Goal: Transaction & Acquisition: Obtain resource

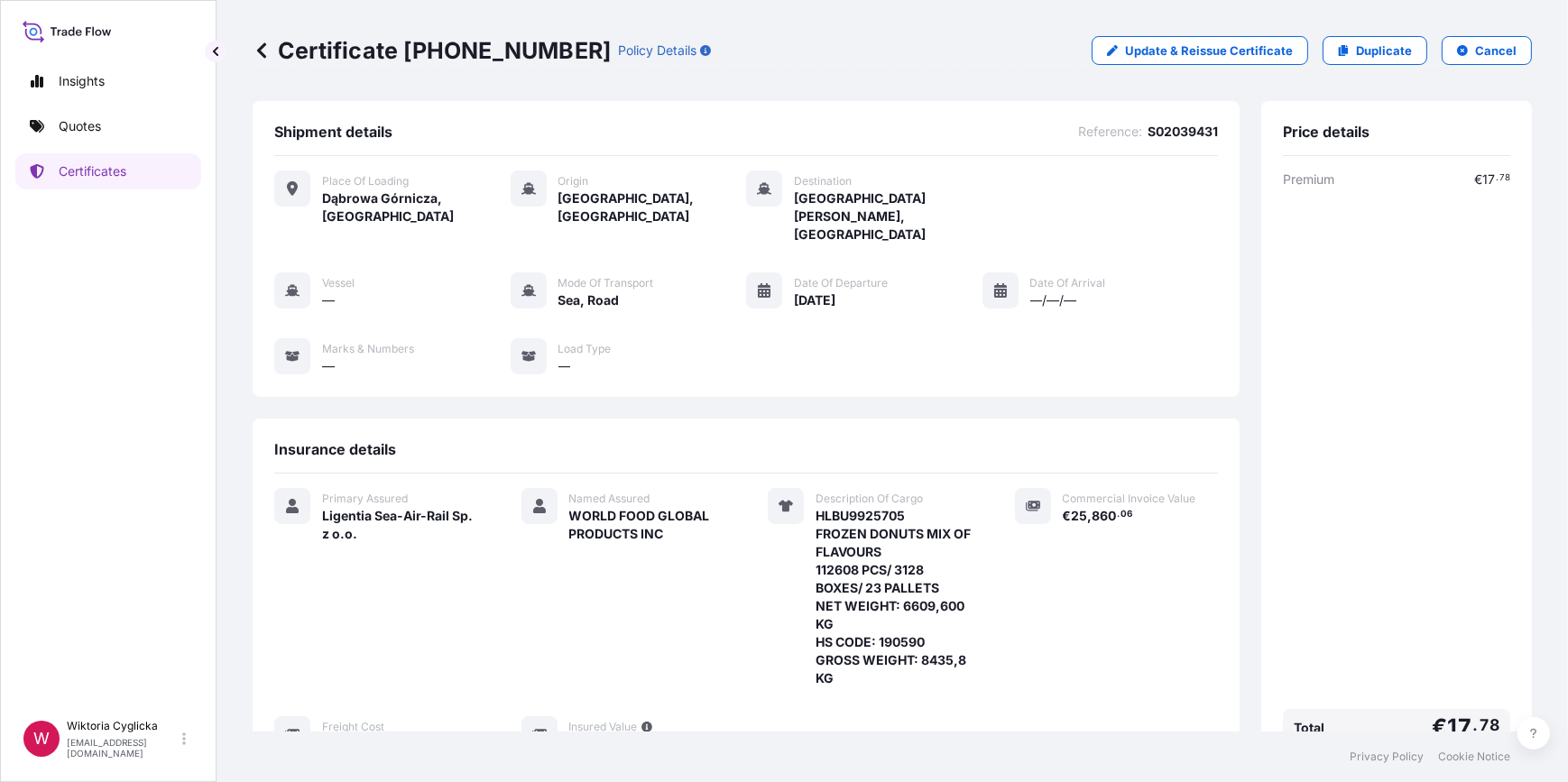
scroll to position [273, 0]
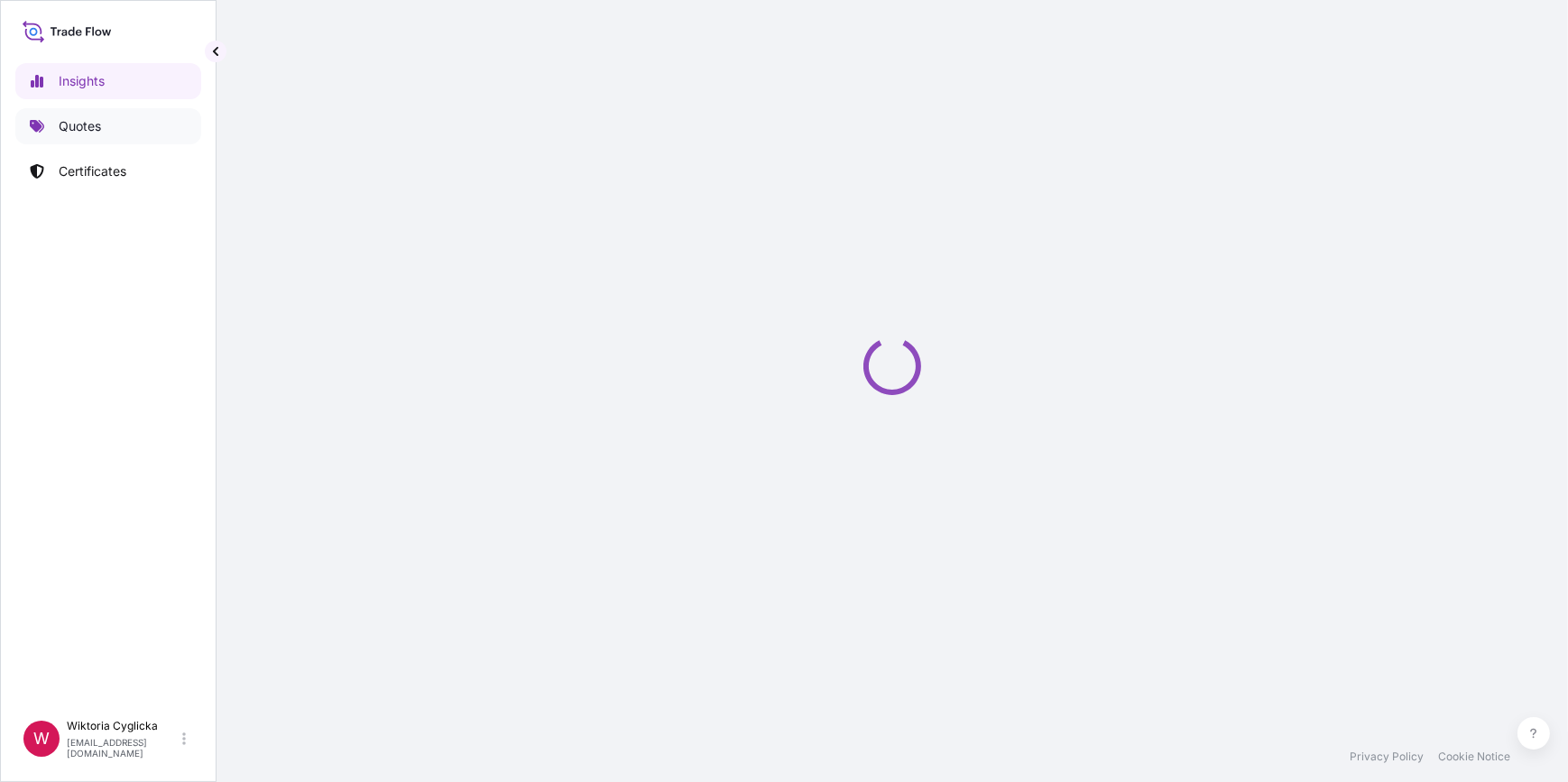
select select "2025"
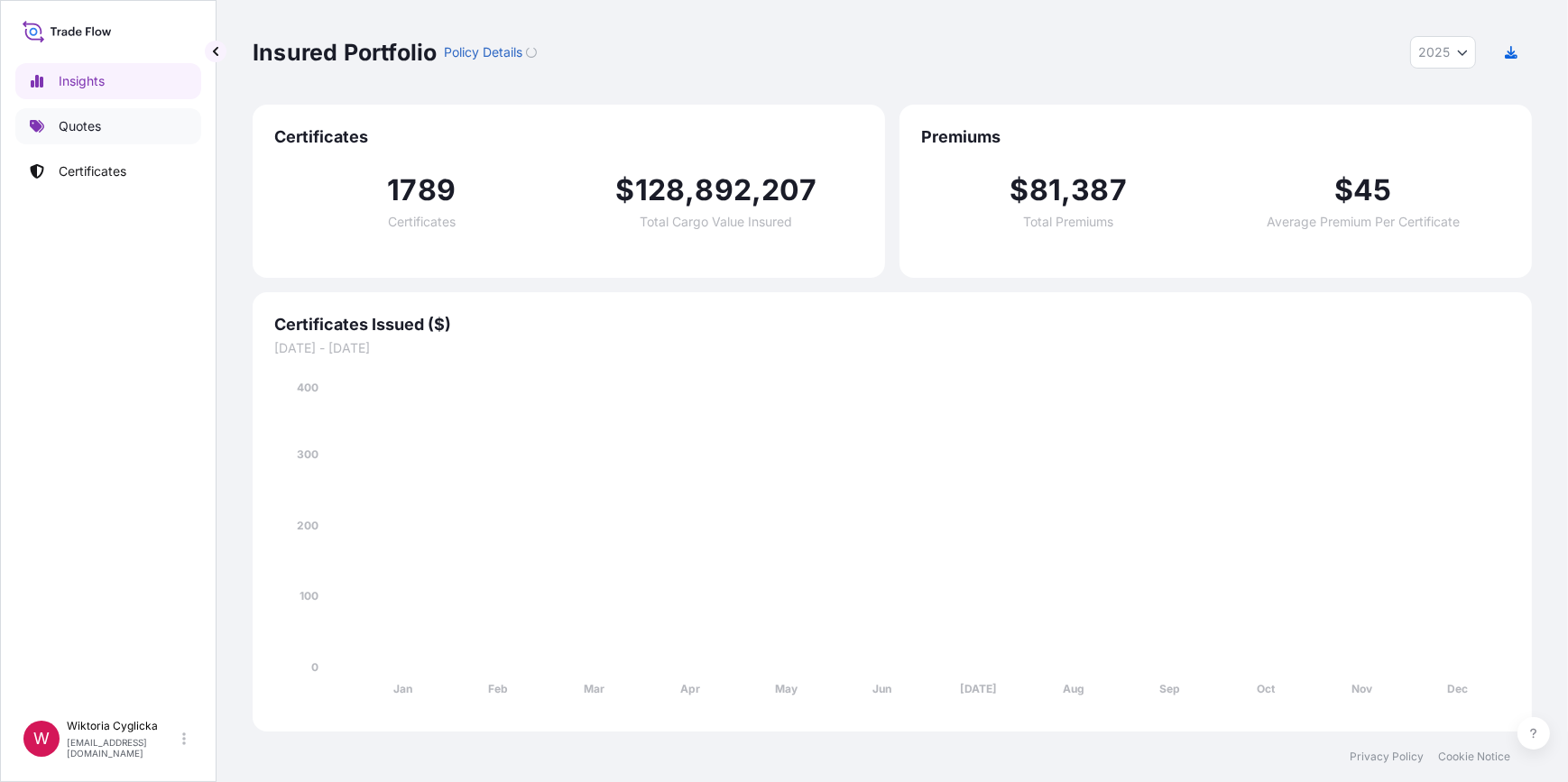
click at [73, 123] on p "Quotes" at bounding box center [80, 126] width 43 height 18
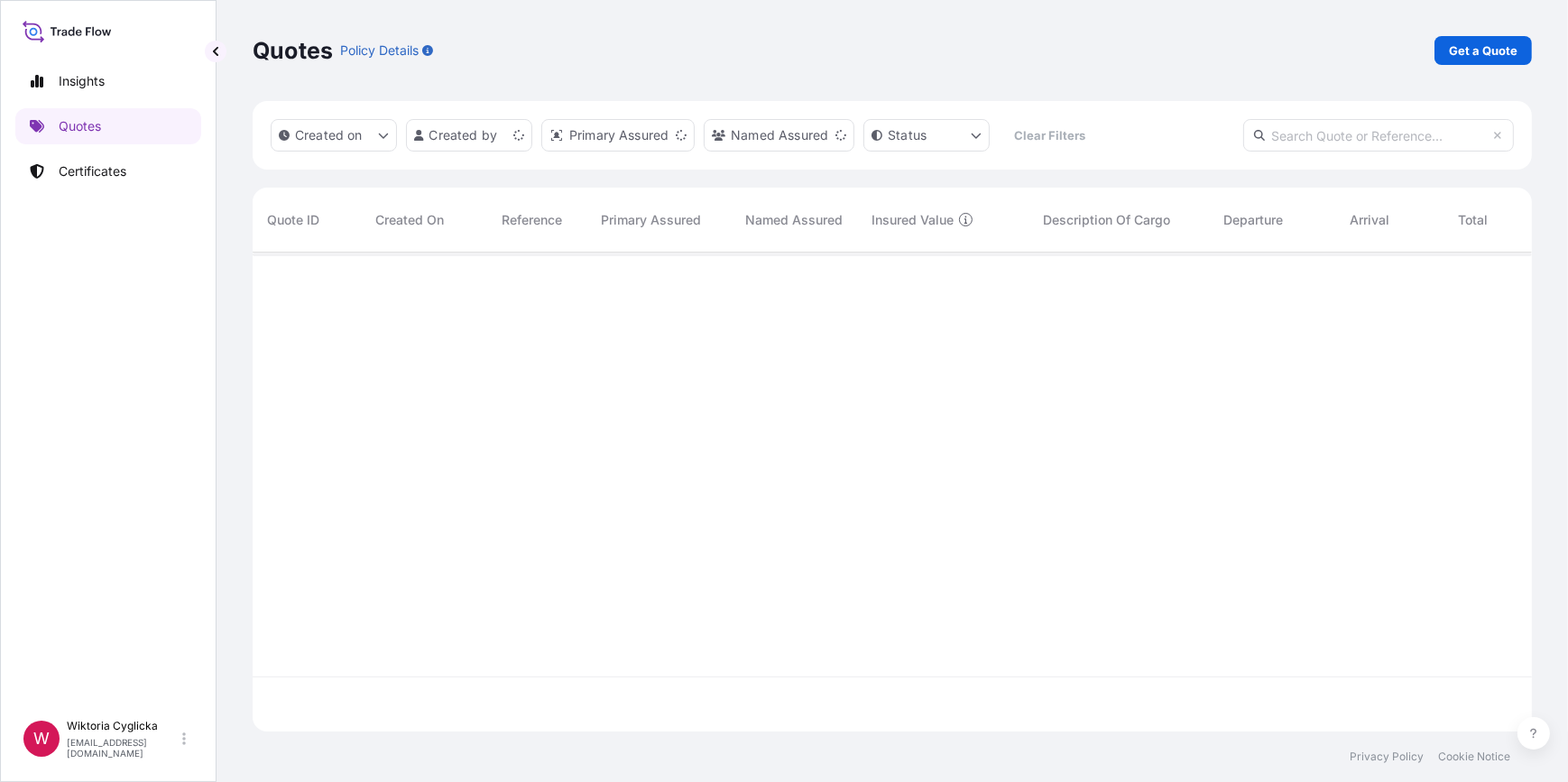
scroll to position [477, 1267]
click at [1480, 48] on p "Get a Quote" at bounding box center [1483, 50] width 69 height 18
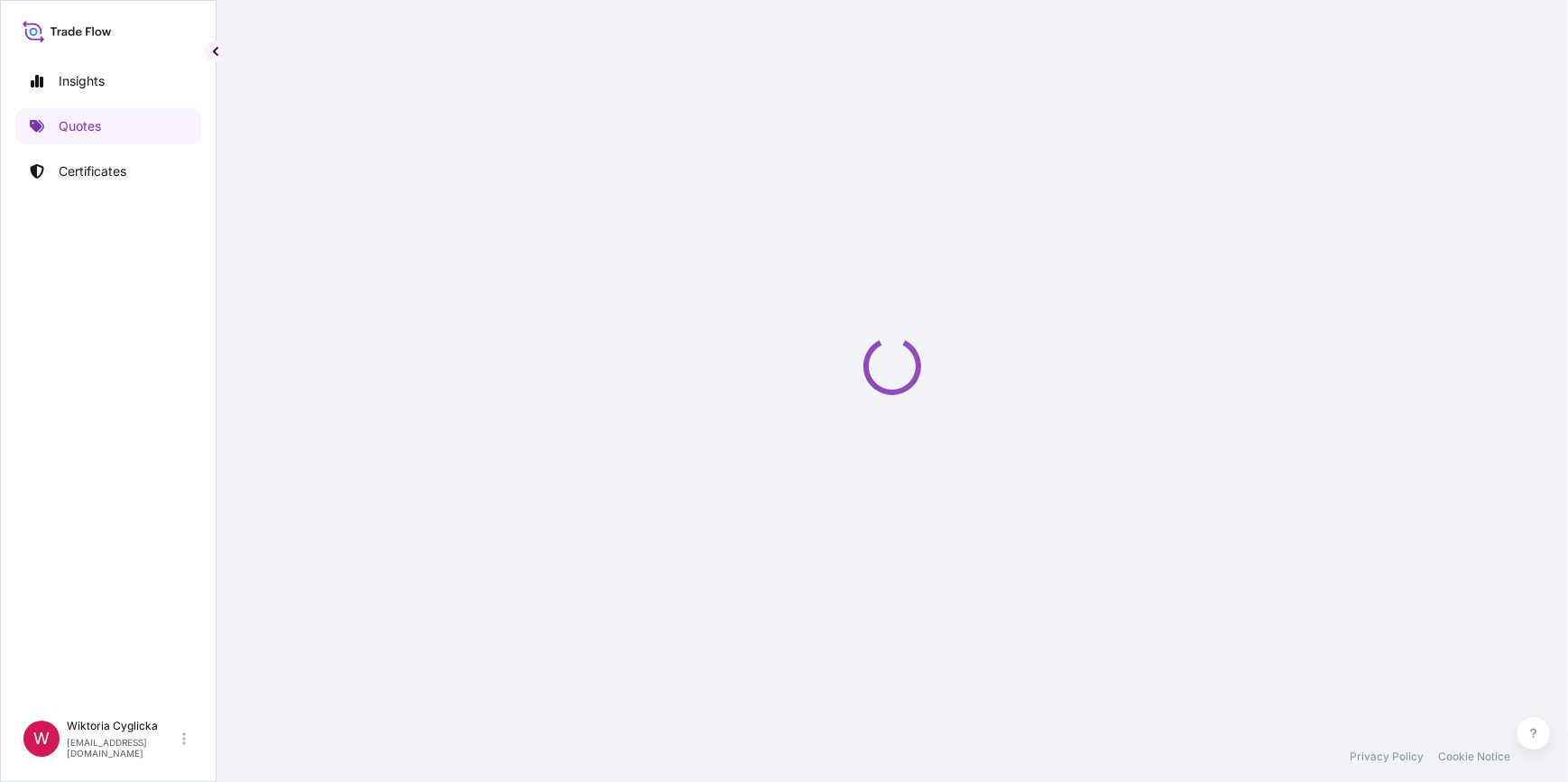
select select "Road / [GEOGRAPHIC_DATA]"
select select "Sea"
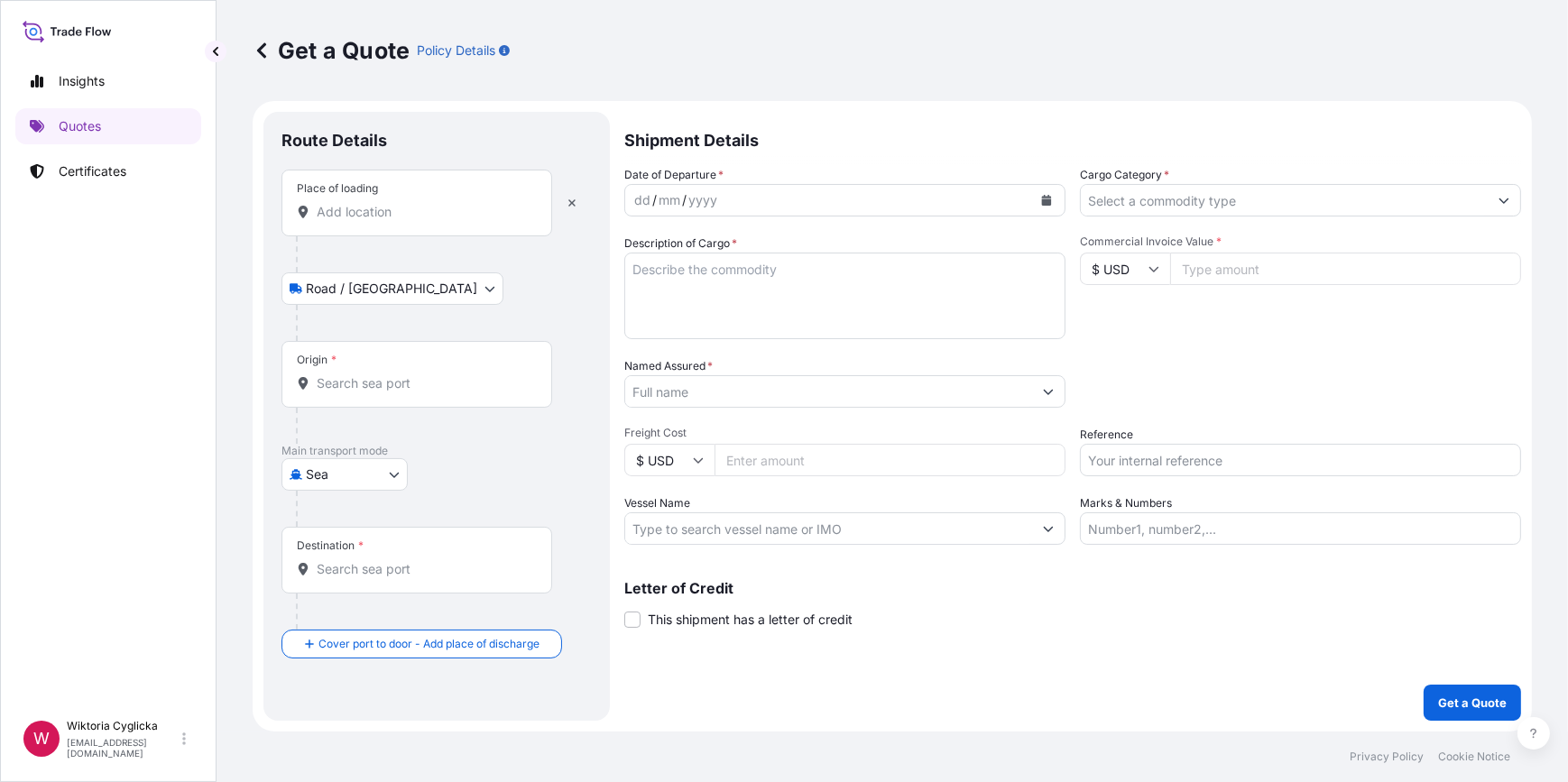
click at [1171, 452] on input "Reference" at bounding box center [1301, 460] width 441 height 32
paste input "S02042809"
type input "S02042809"
click at [1173, 403] on div "Packing Category Type to search a container mode Please select a primary mode o…" at bounding box center [1301, 382] width 441 height 50
click at [1172, 196] on input "Cargo Category *" at bounding box center [1284, 200] width 407 height 32
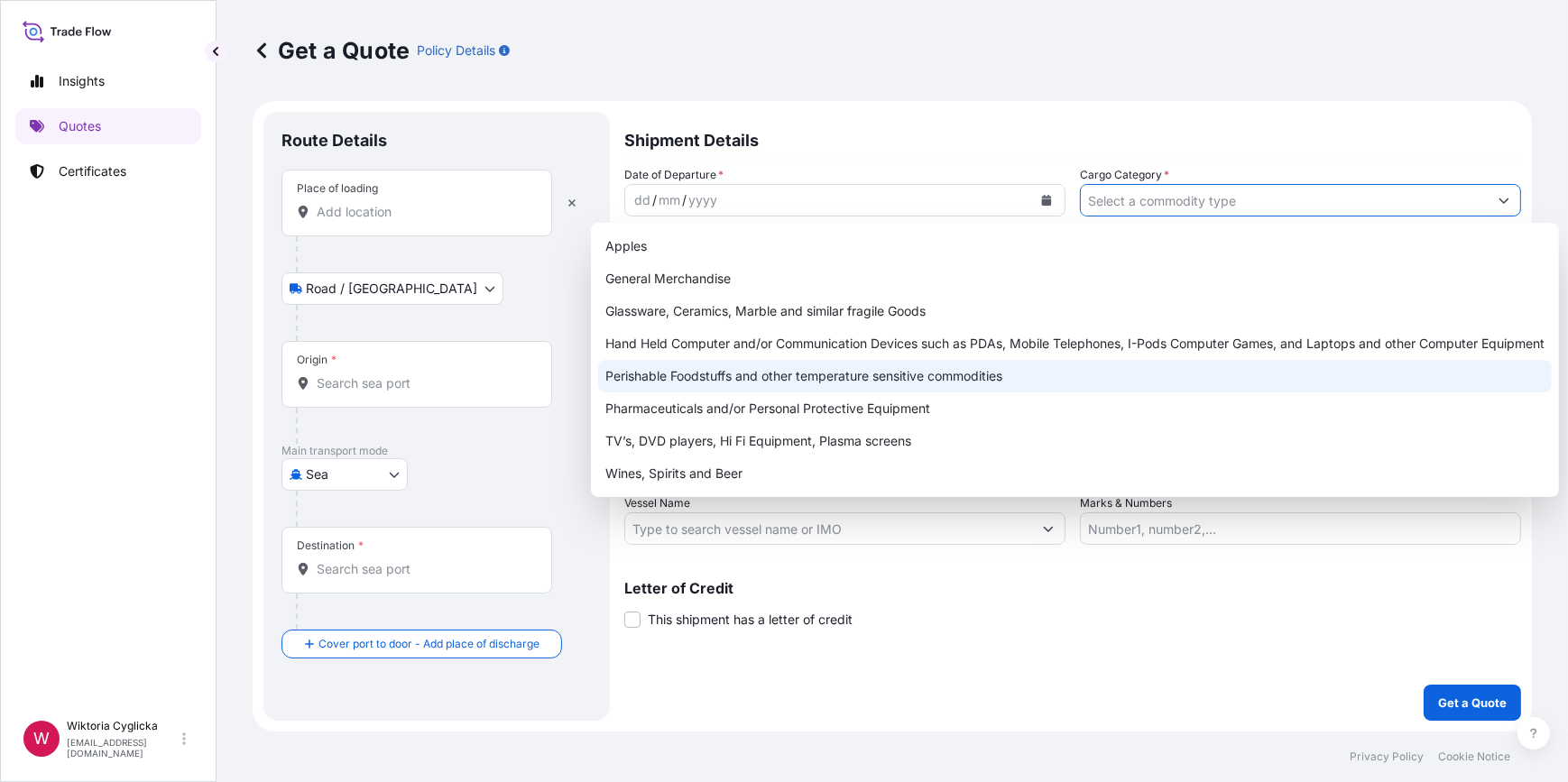
click at [927, 388] on div "Perishable Foodstuffs and other temperature sensitive commodities" at bounding box center [1075, 376] width 954 height 32
type input "Perishable Foodstuffs and other temperature sensitive commodities"
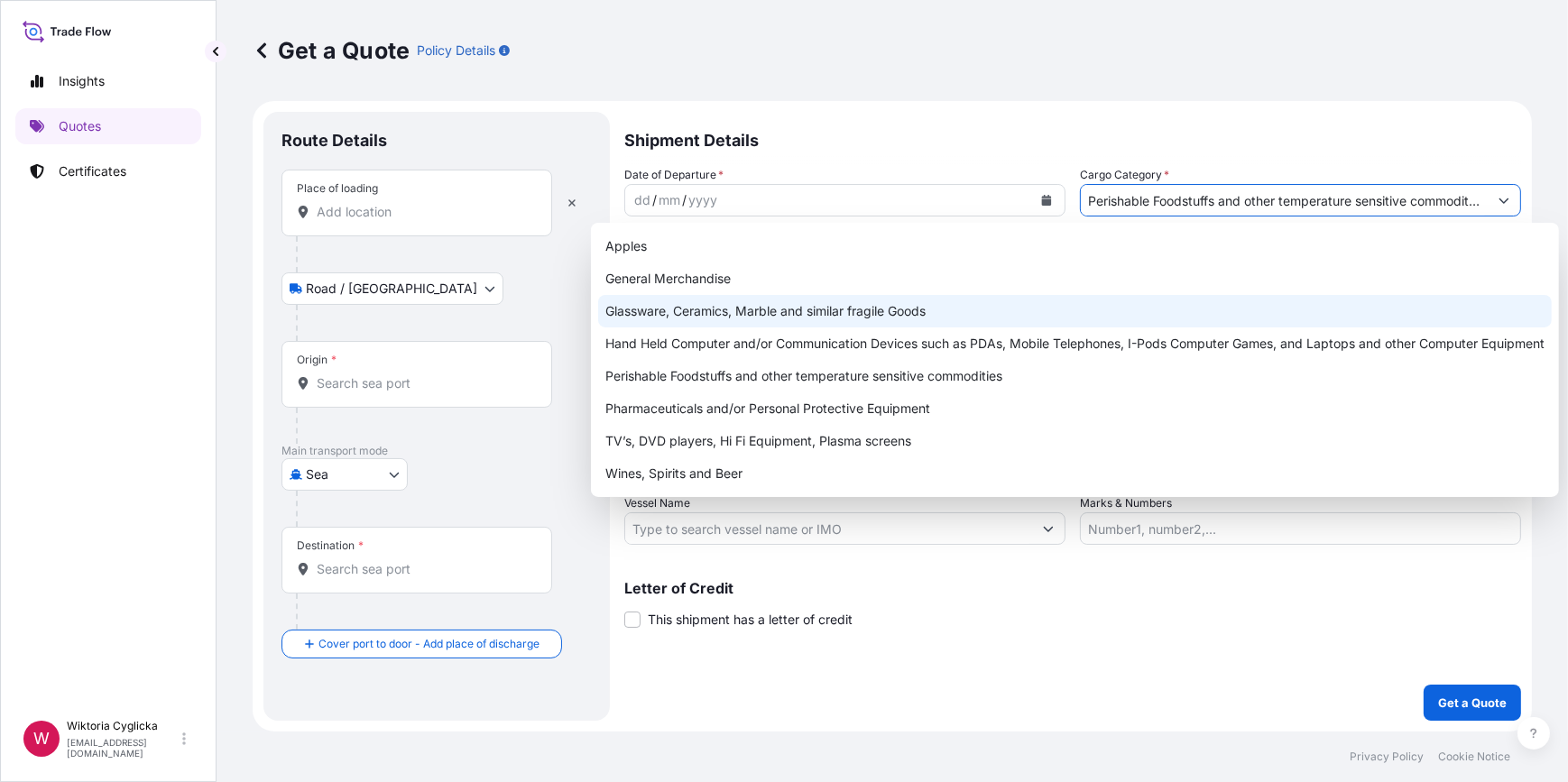
click at [1056, 200] on button "Calendar" at bounding box center [1047, 200] width 29 height 29
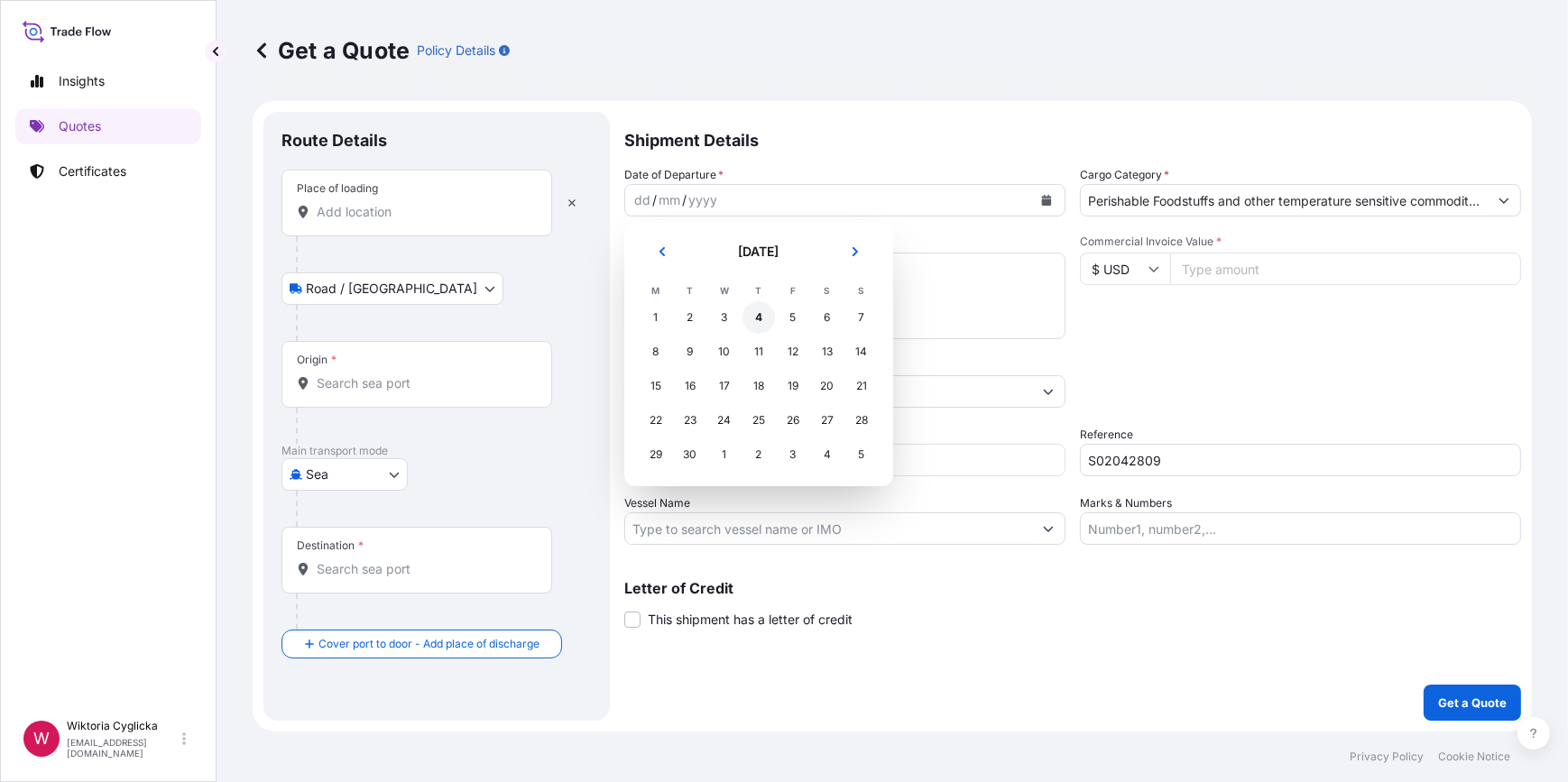
click at [751, 324] on div "4" at bounding box center [759, 318] width 32 height 32
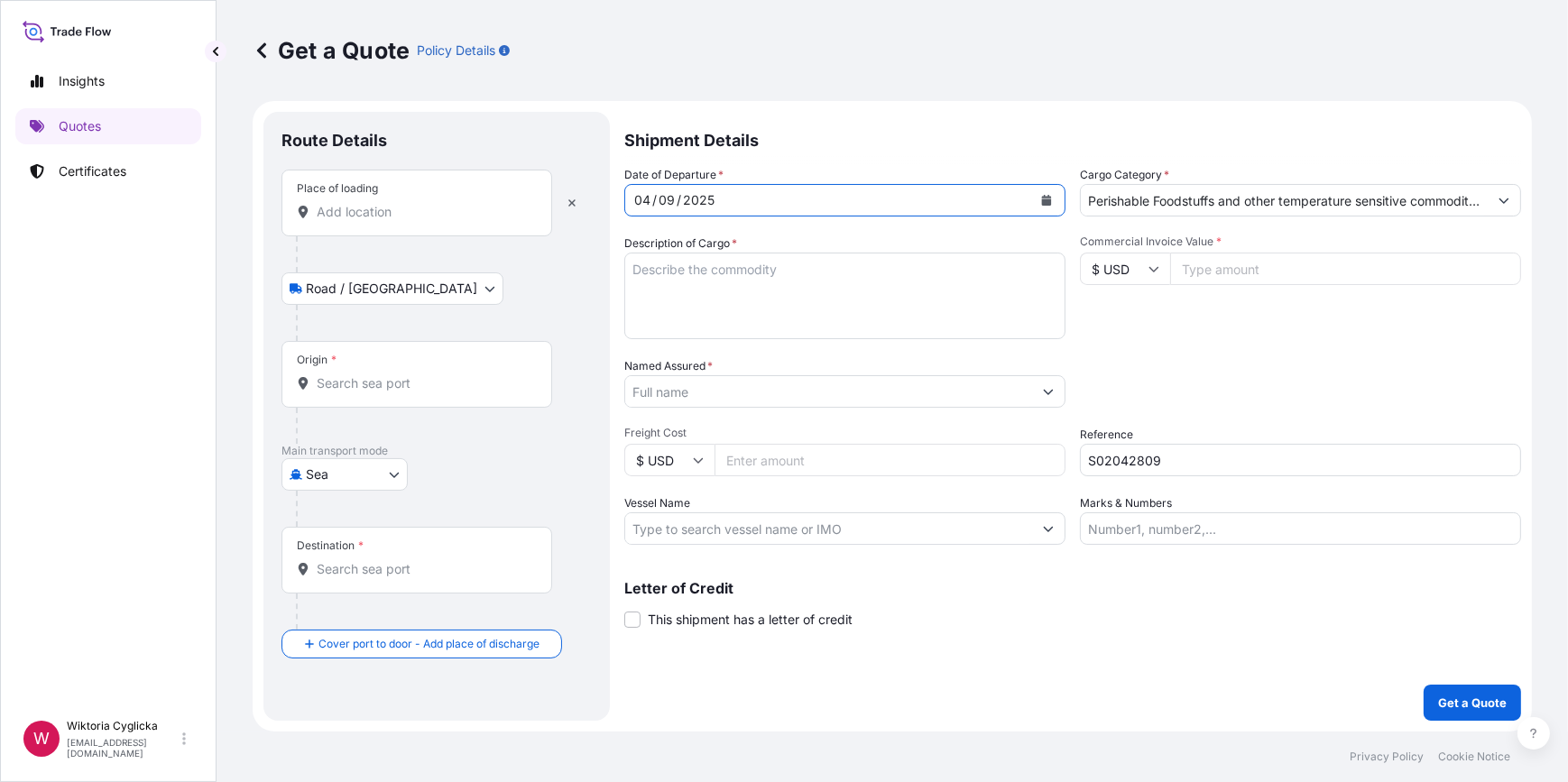
click at [478, 216] on input "Place of loading" at bounding box center [423, 211] width 213 height 18
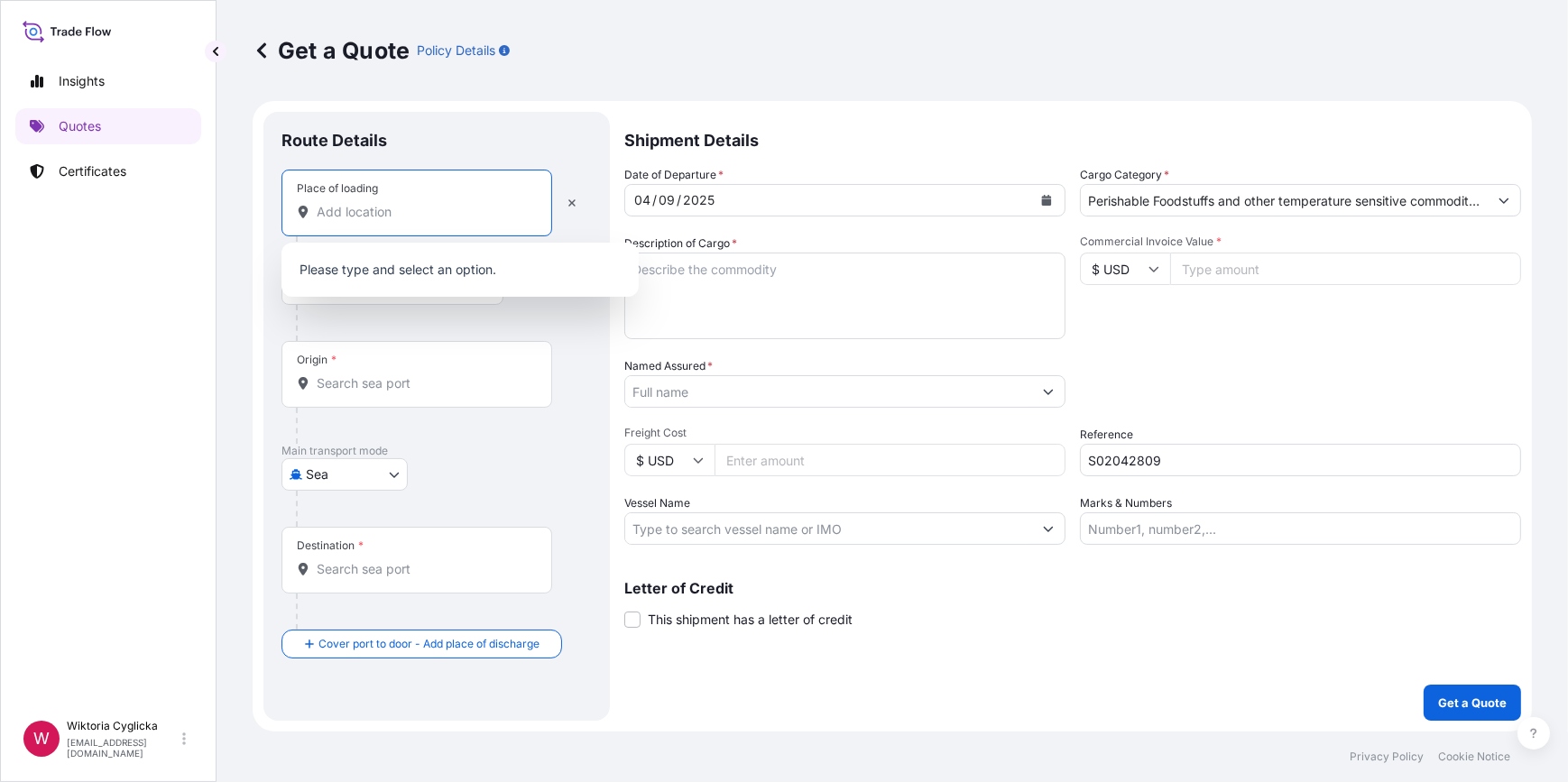
paste input "GDYNIA"
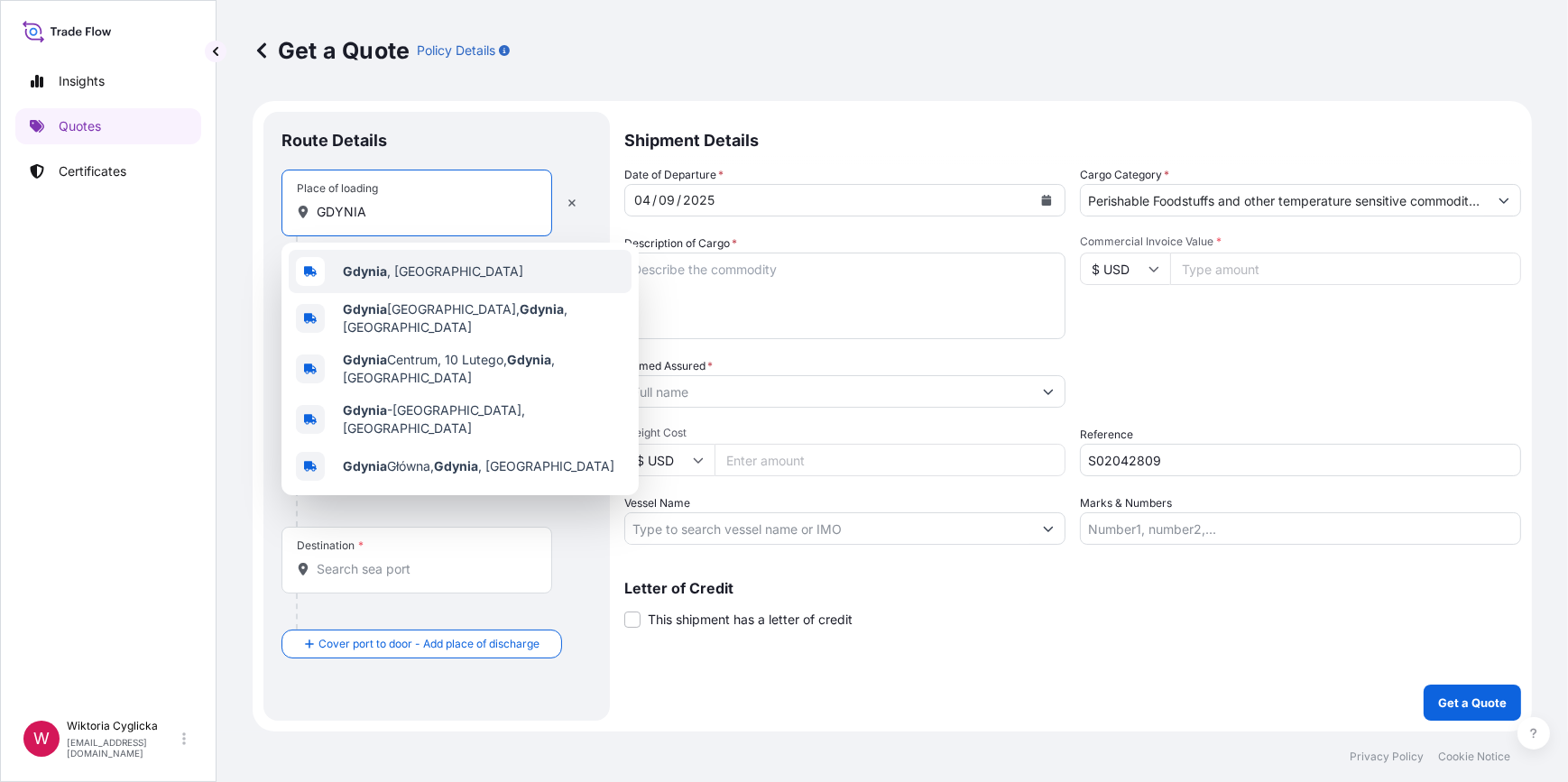
click at [355, 271] on b "Gdynia" at bounding box center [364, 271] width 44 height 15
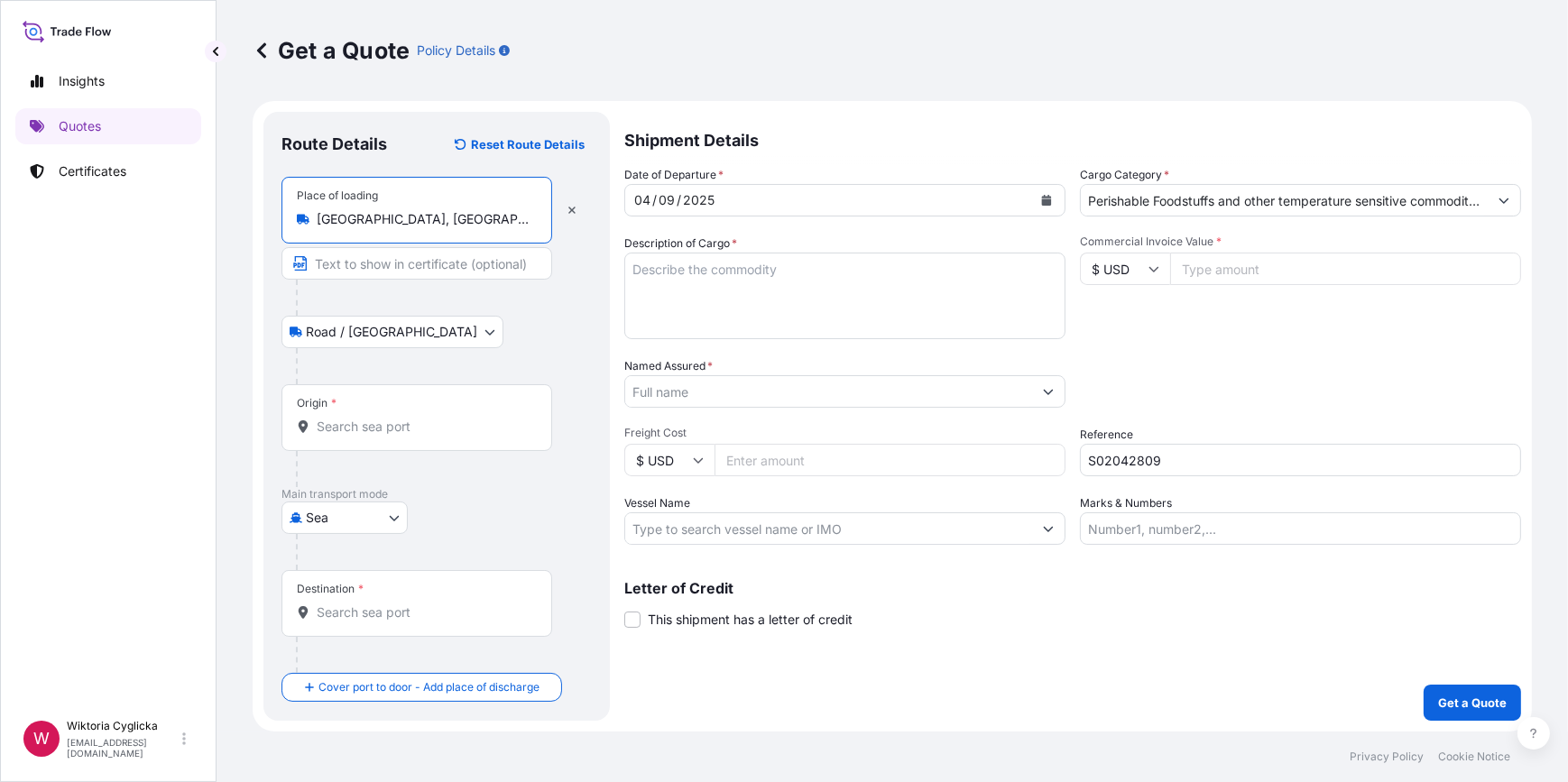
type input "[GEOGRAPHIC_DATA], [GEOGRAPHIC_DATA]"
click at [1137, 271] on input "$ USD" at bounding box center [1125, 269] width 90 height 32
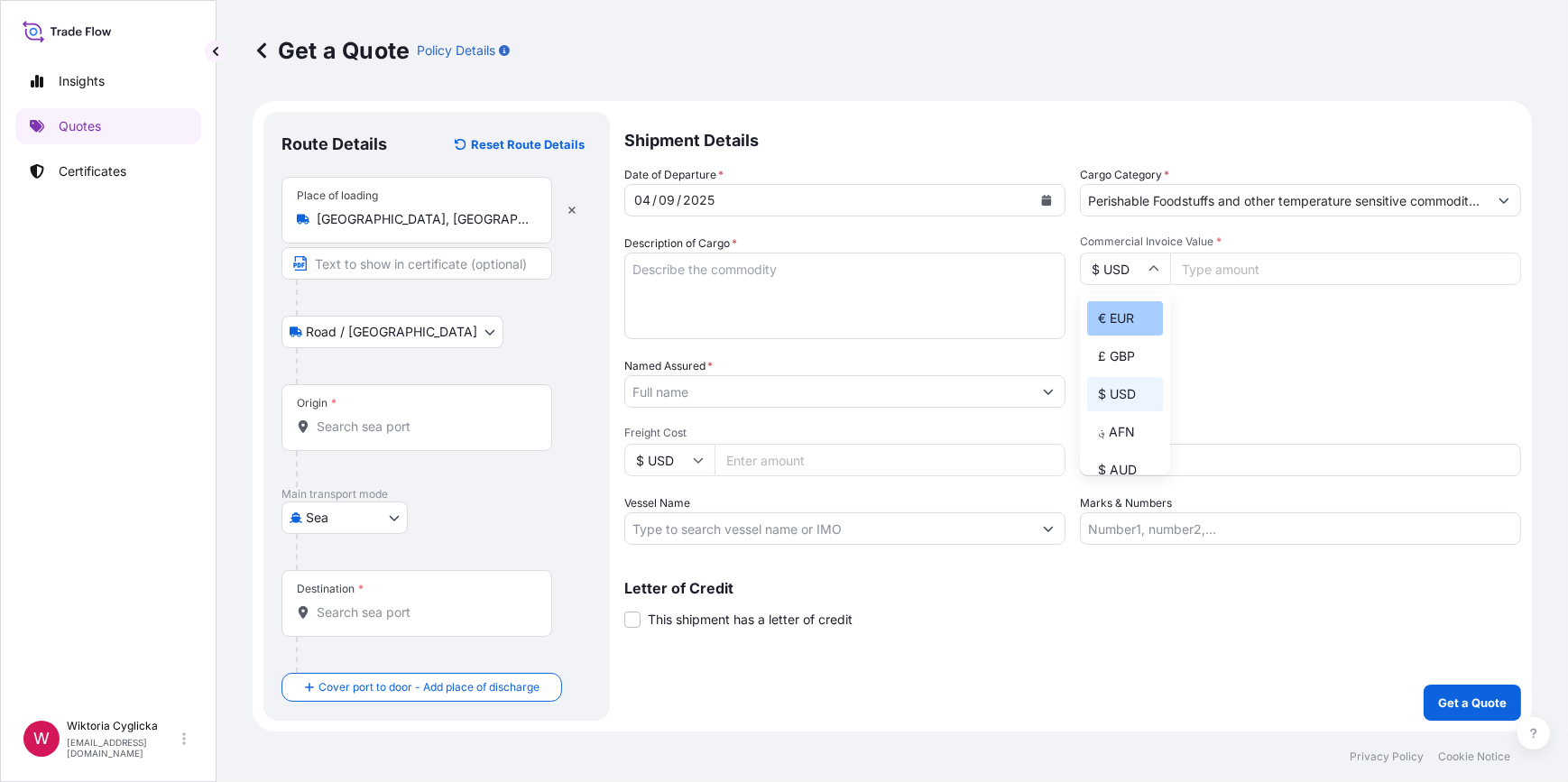
click at [1129, 308] on div "€ EUR" at bounding box center [1126, 319] width 76 height 34
type input "€ EUR"
click at [1194, 271] on input "Commercial Invoice Value *" at bounding box center [1345, 269] width 351 height 32
paste input "187994.18"
type input "187994.18"
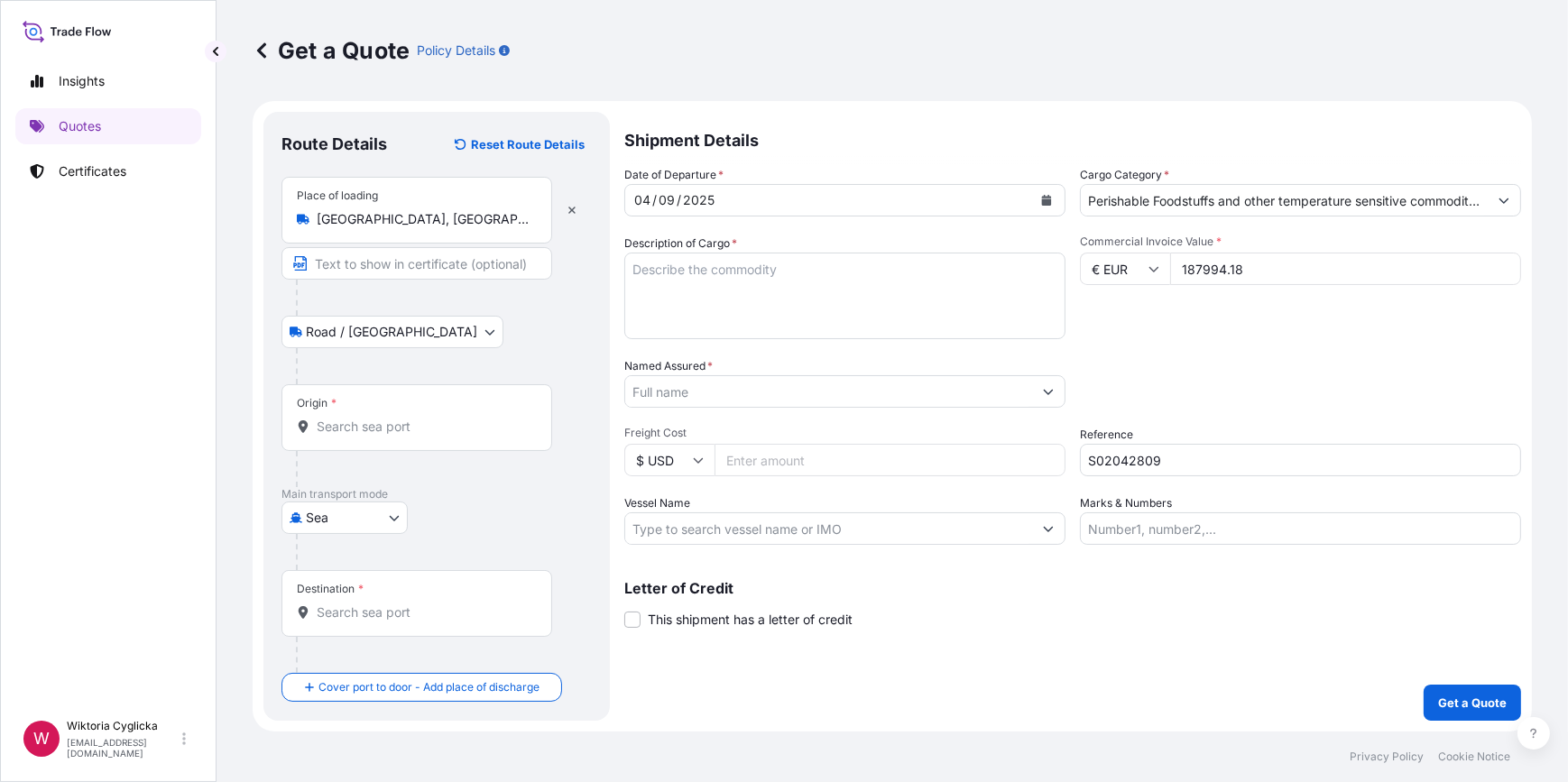
click at [1195, 334] on div "Commercial Invoice Value * € EUR 187994.18" at bounding box center [1301, 287] width 441 height 105
click at [761, 377] on input "Named Assured *" at bounding box center [829, 392] width 407 height 32
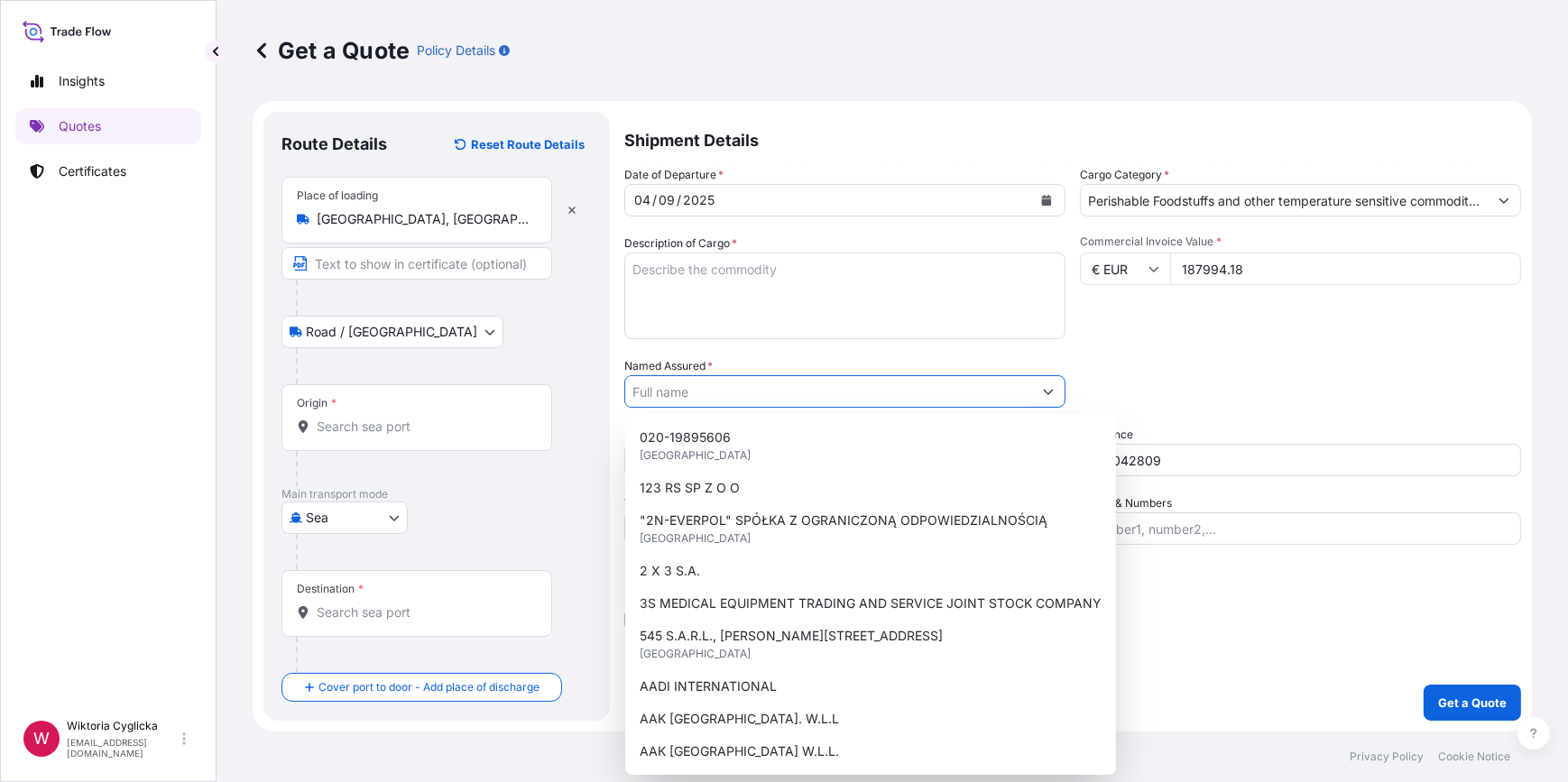
paste input "EL-OR FOOD MARKETING LTD."
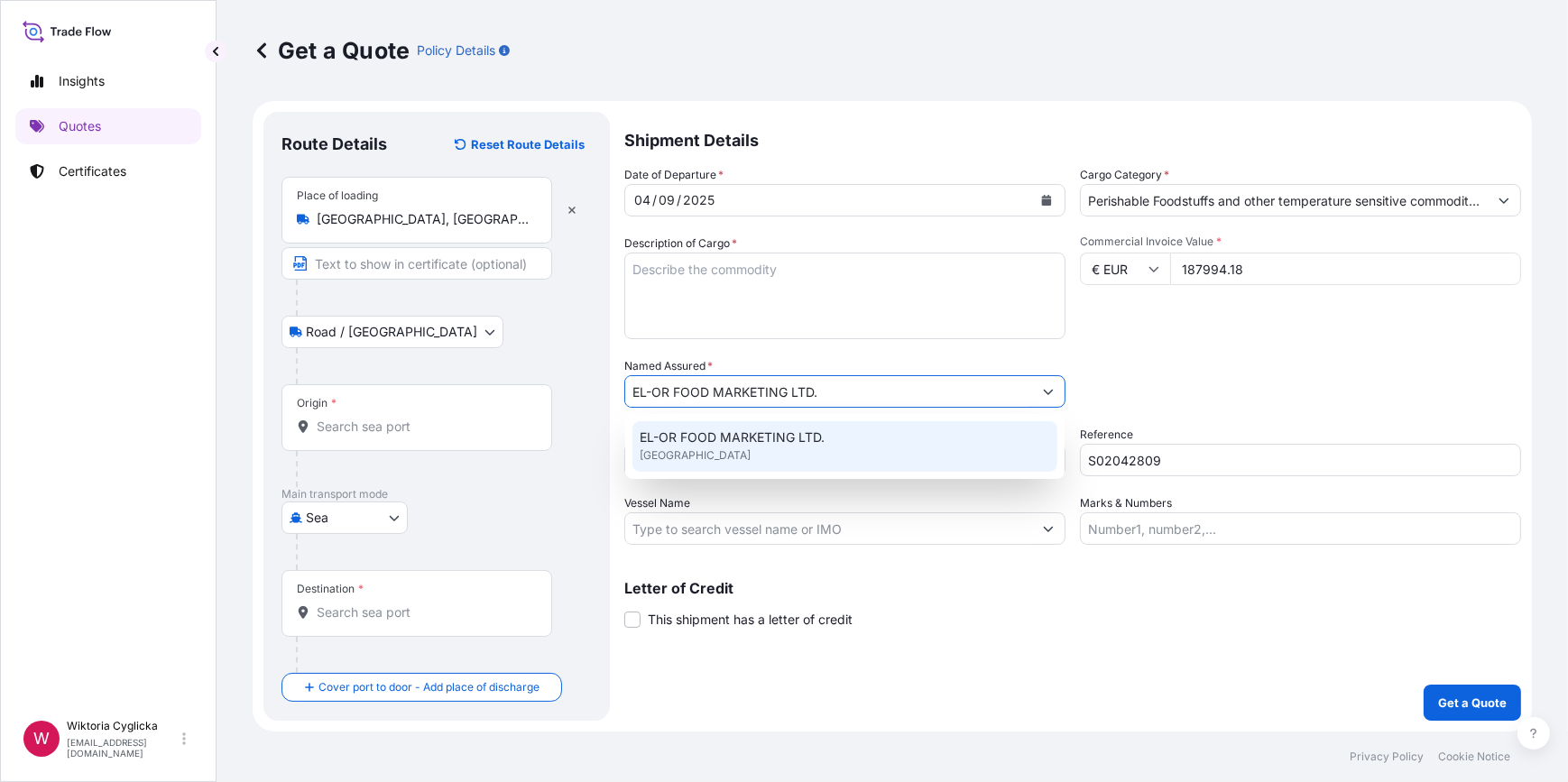
click at [740, 440] on span "EL-OR FOOD MARKETING LTD." at bounding box center [732, 438] width 185 height 18
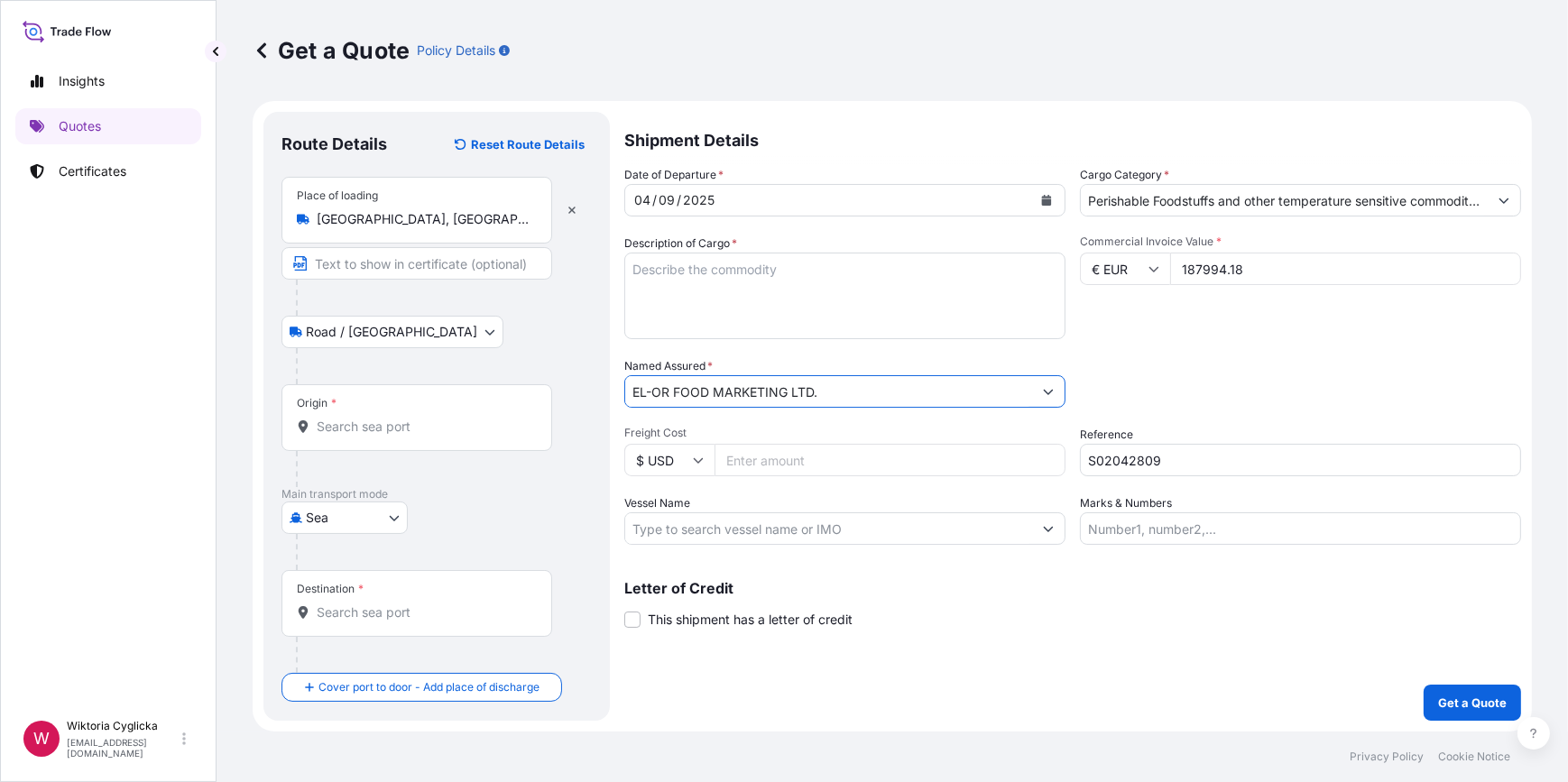
drag, startPoint x: 883, startPoint y: 394, endPoint x: 569, endPoint y: 399, distance: 314.0
click at [569, 399] on form "Route Details Reset Route Details Place of loading [GEOGRAPHIC_DATA], [GEOGRAPH…" at bounding box center [892, 416] width 1280 height 631
click at [843, 402] on input "EL-OR FOOD MARKETING LTD." at bounding box center [829, 392] width 407 height 32
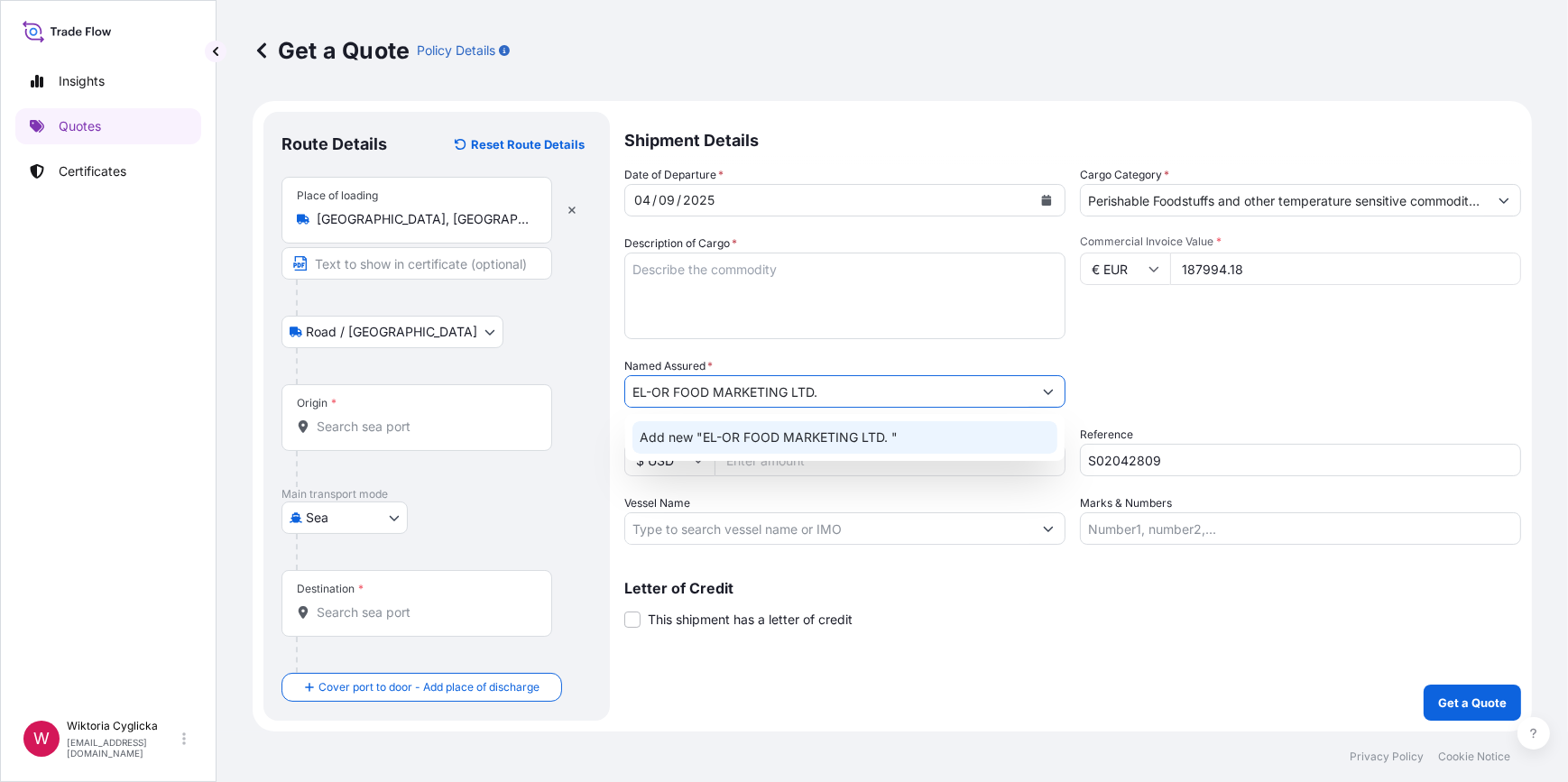
click at [736, 440] on span "Add new "EL-OR FOOD MARKETING LTD. "" at bounding box center [768, 438] width 258 height 18
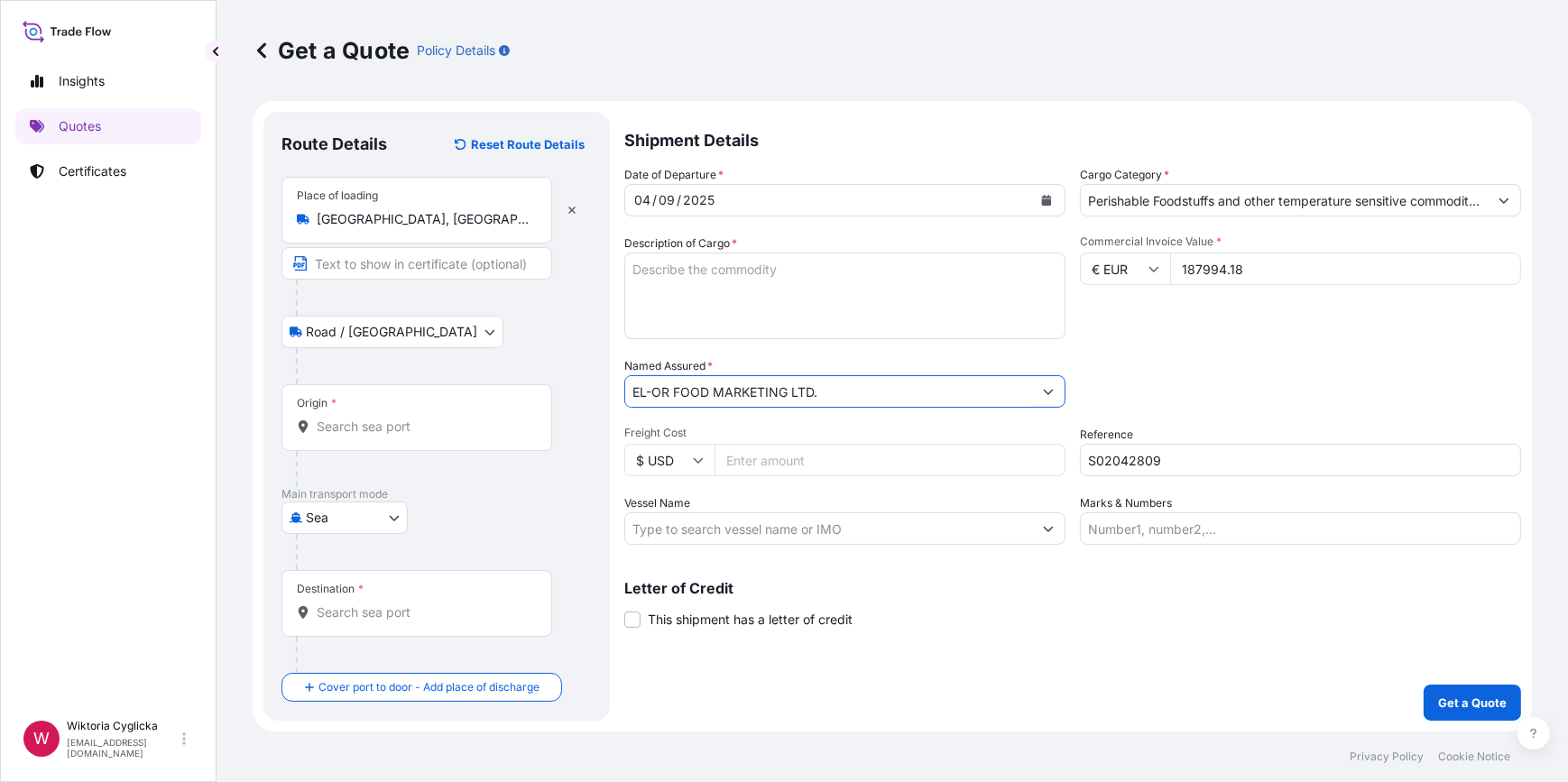
type input "EL-OR FOOD MARKETING LTD."
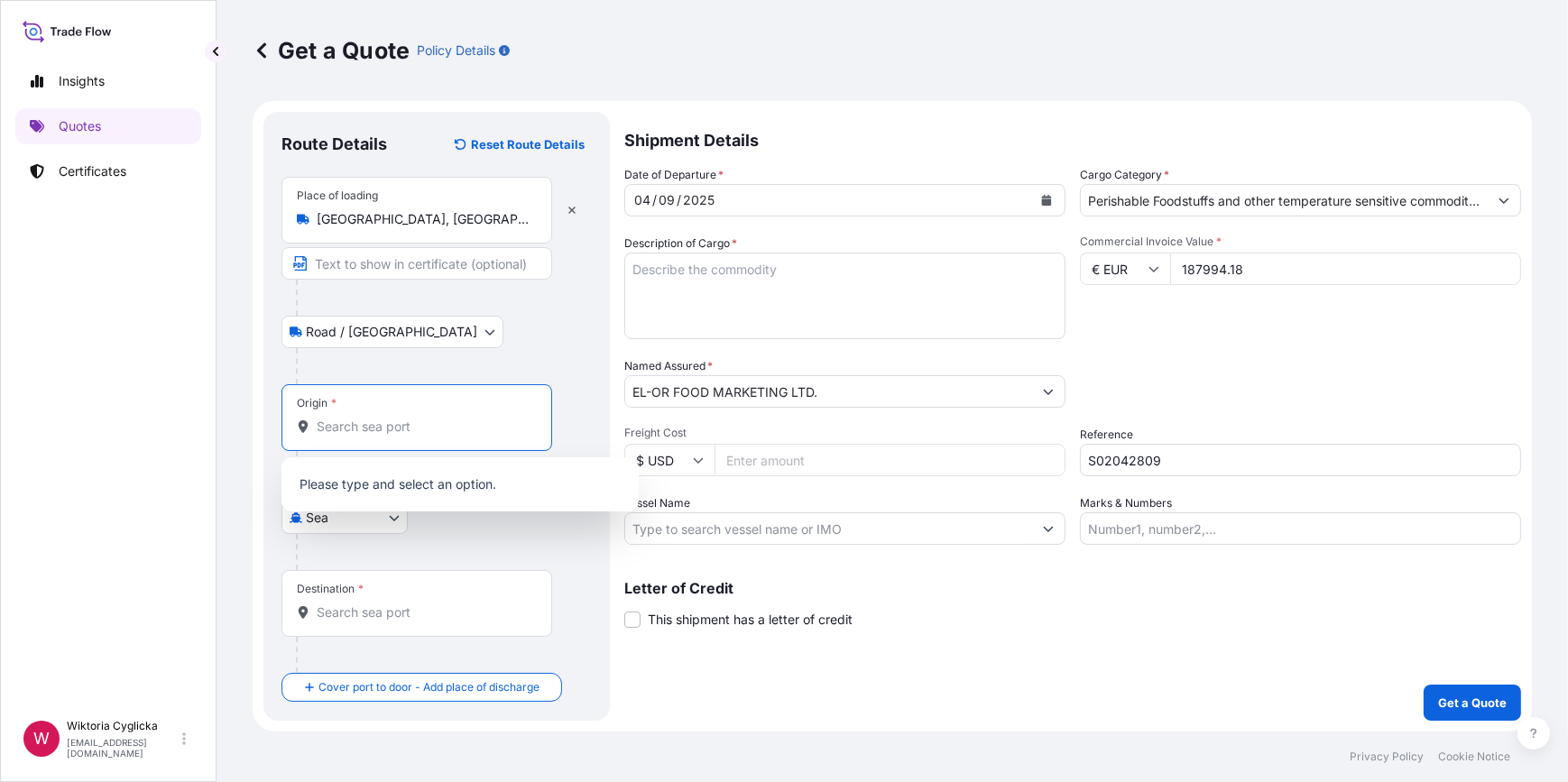
click at [446, 422] on input "Origin *" at bounding box center [423, 426] width 213 height 18
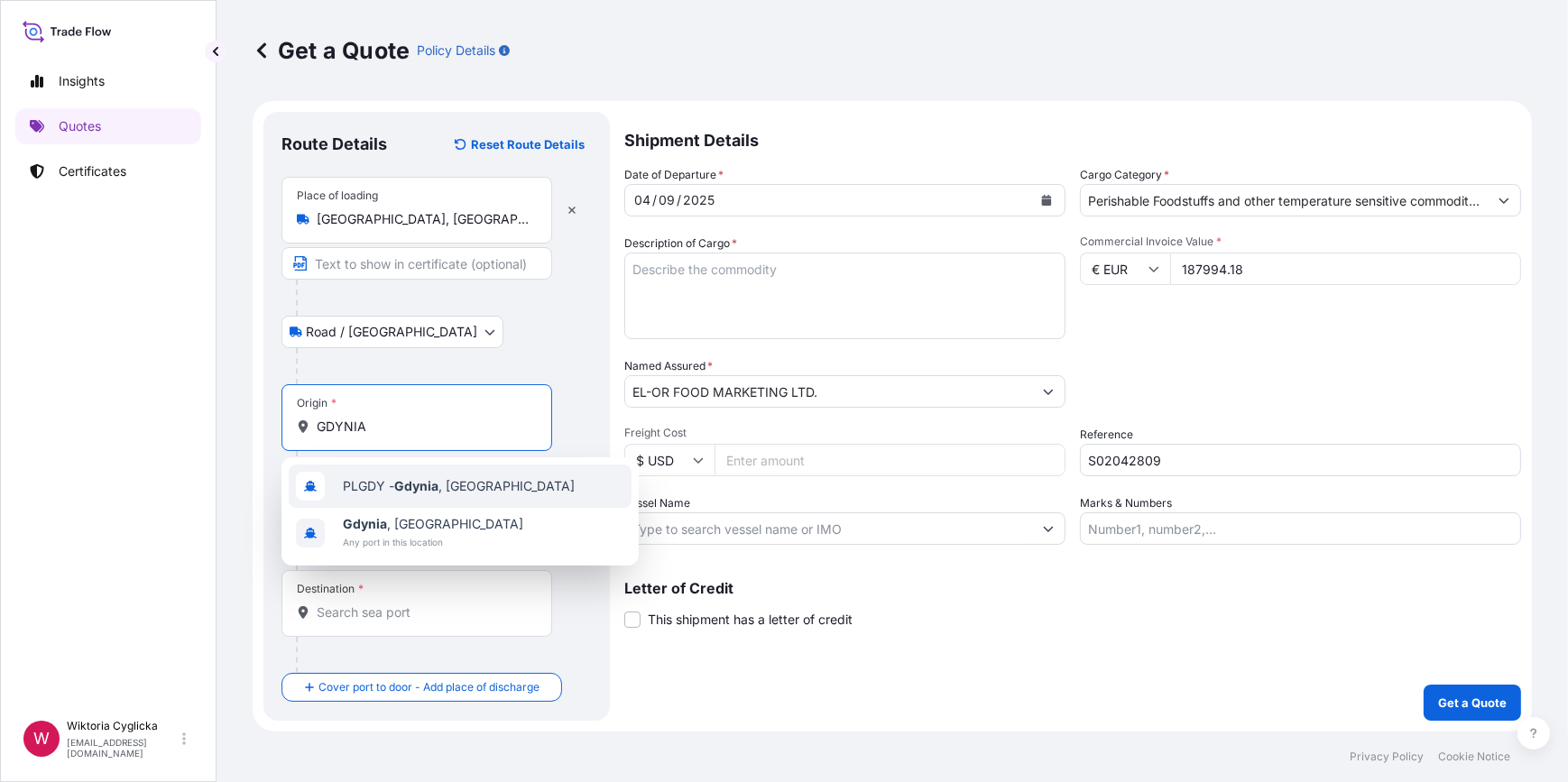
click at [377, 481] on span "PLGDY - [GEOGRAPHIC_DATA] , [GEOGRAPHIC_DATA]" at bounding box center [459, 486] width 232 height 18
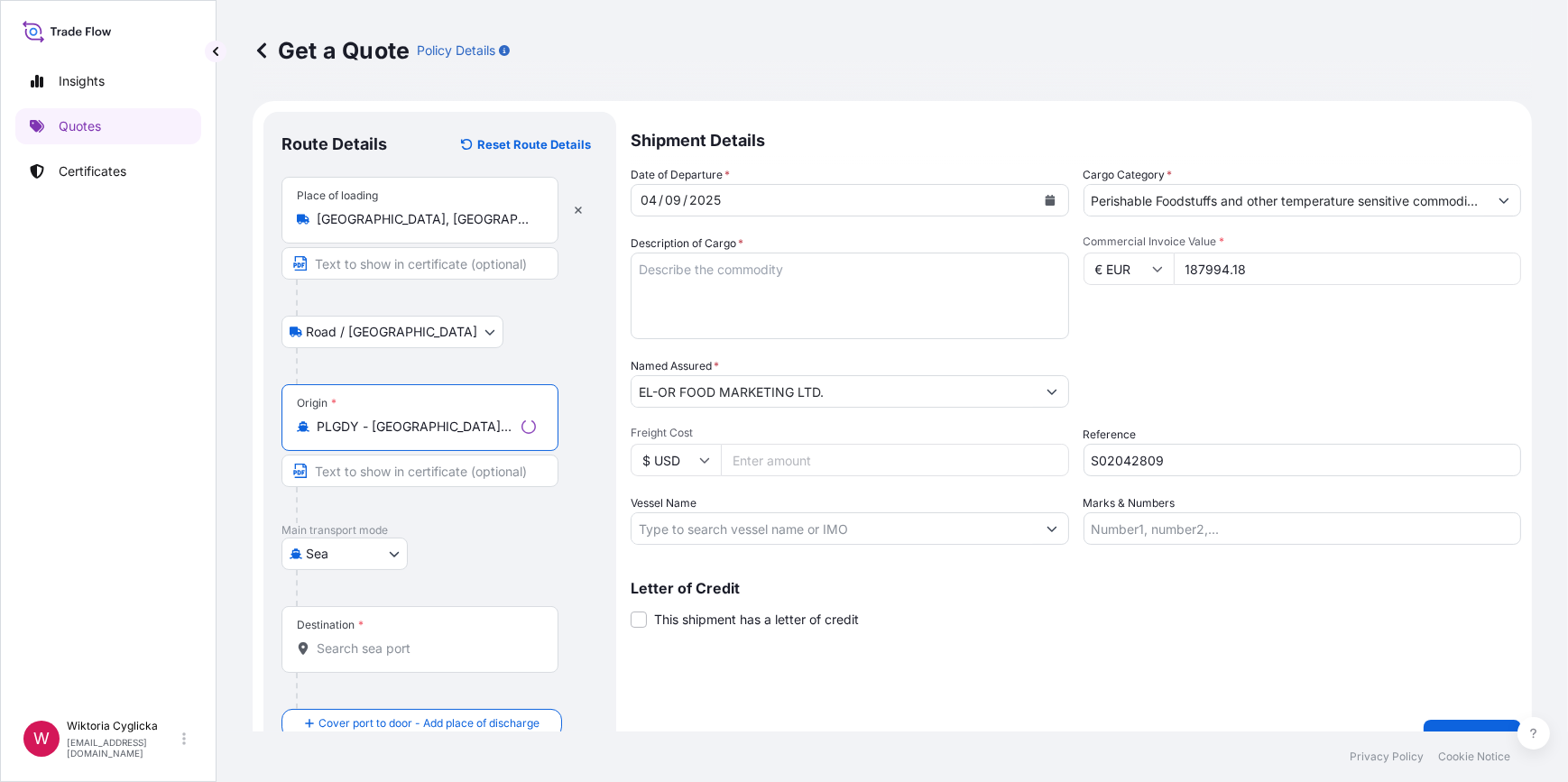
type input "PLGDY - [GEOGRAPHIC_DATA], [GEOGRAPHIC_DATA]"
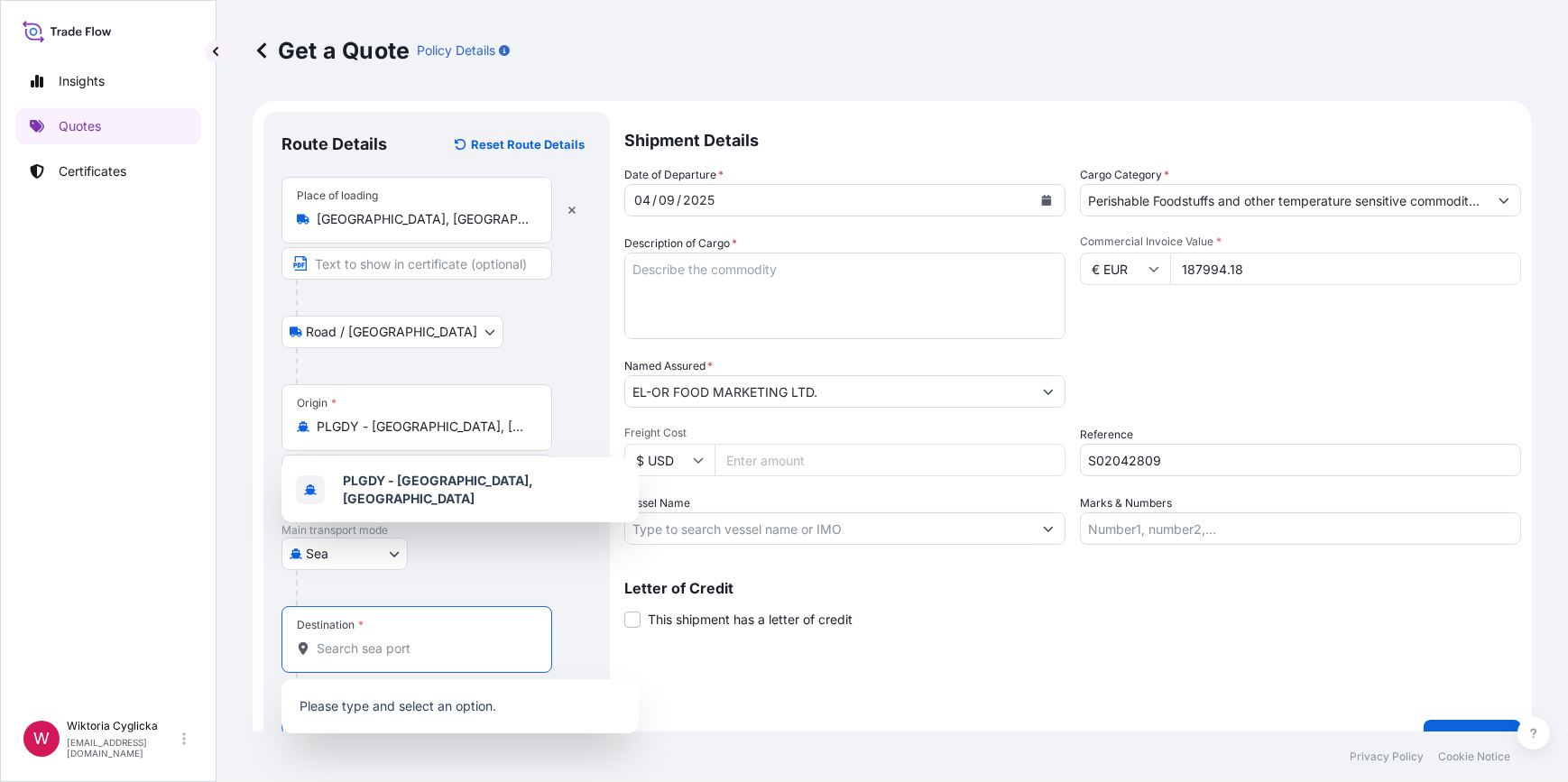
click at [344, 643] on input "Destination *" at bounding box center [423, 648] width 213 height 18
paste input "ASHDOD"
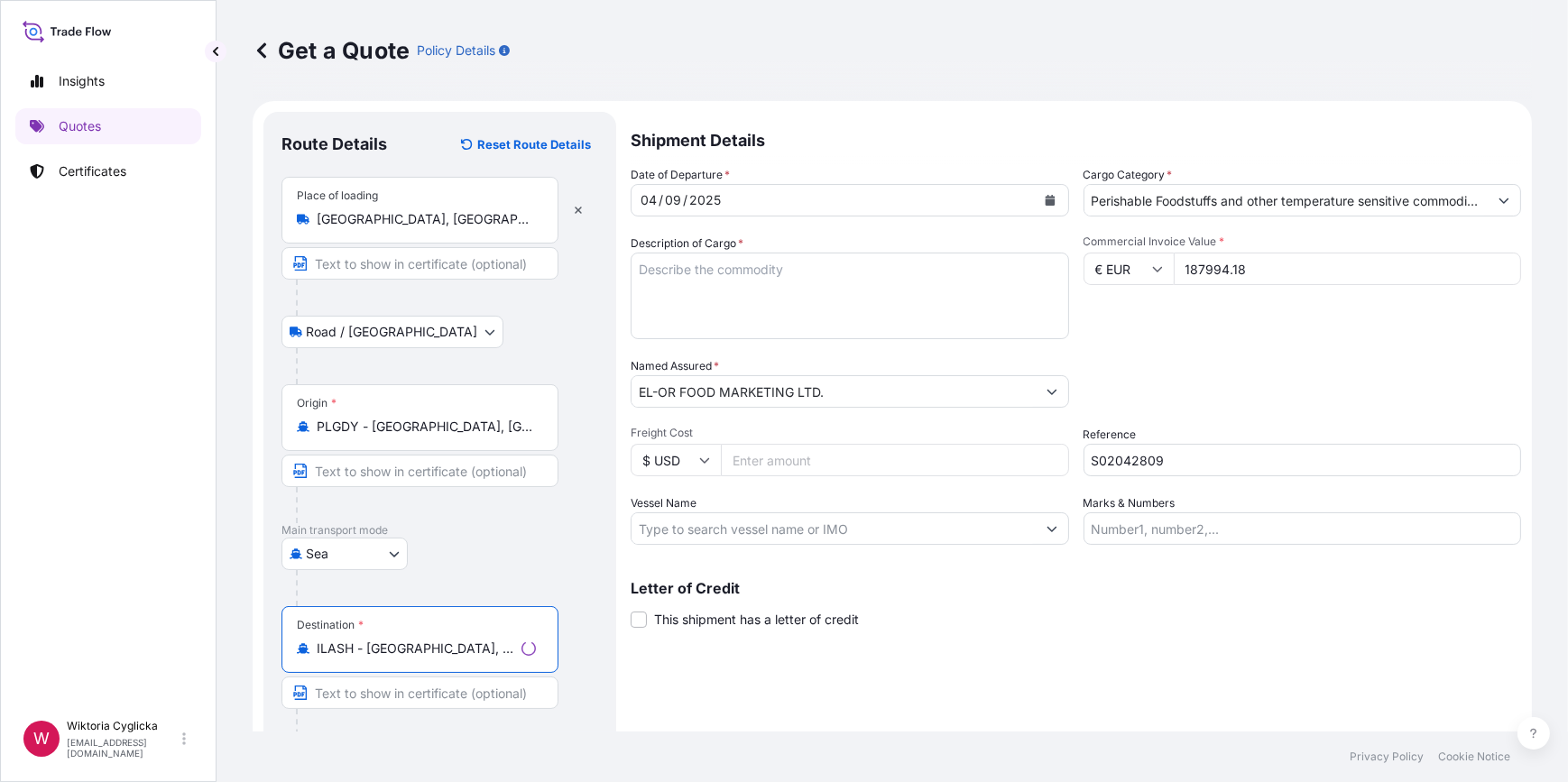
type input "ILASH - [GEOGRAPHIC_DATA], [GEOGRAPHIC_DATA]"
click at [698, 277] on textarea "Description of Cargo *" at bounding box center [845, 296] width 441 height 87
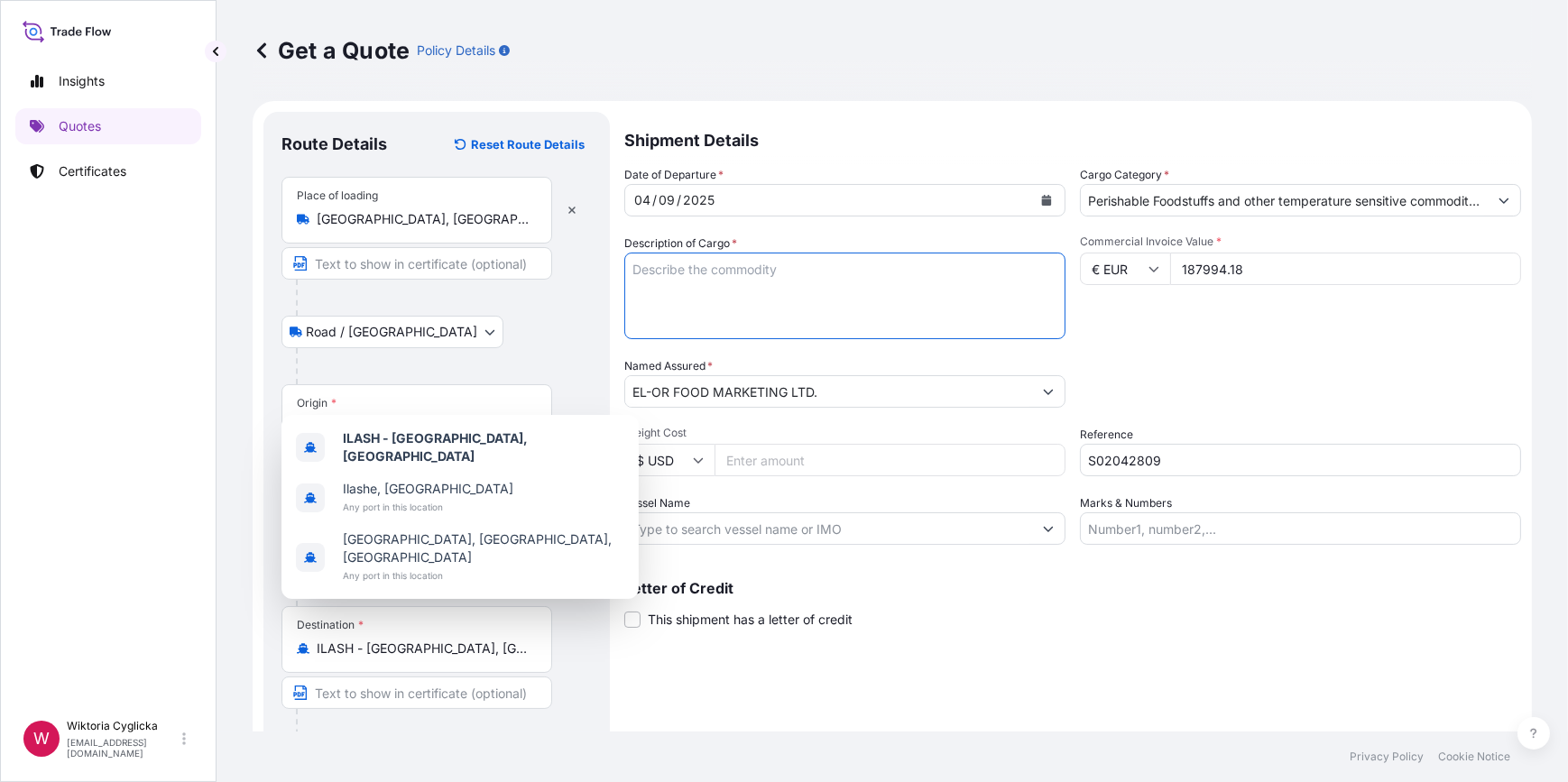
paste textarea "SALMON FILLET TRIM C 1,8/2,2KG VAC NET WEIGHT: 19183,08 KG HS CODE: 030481"
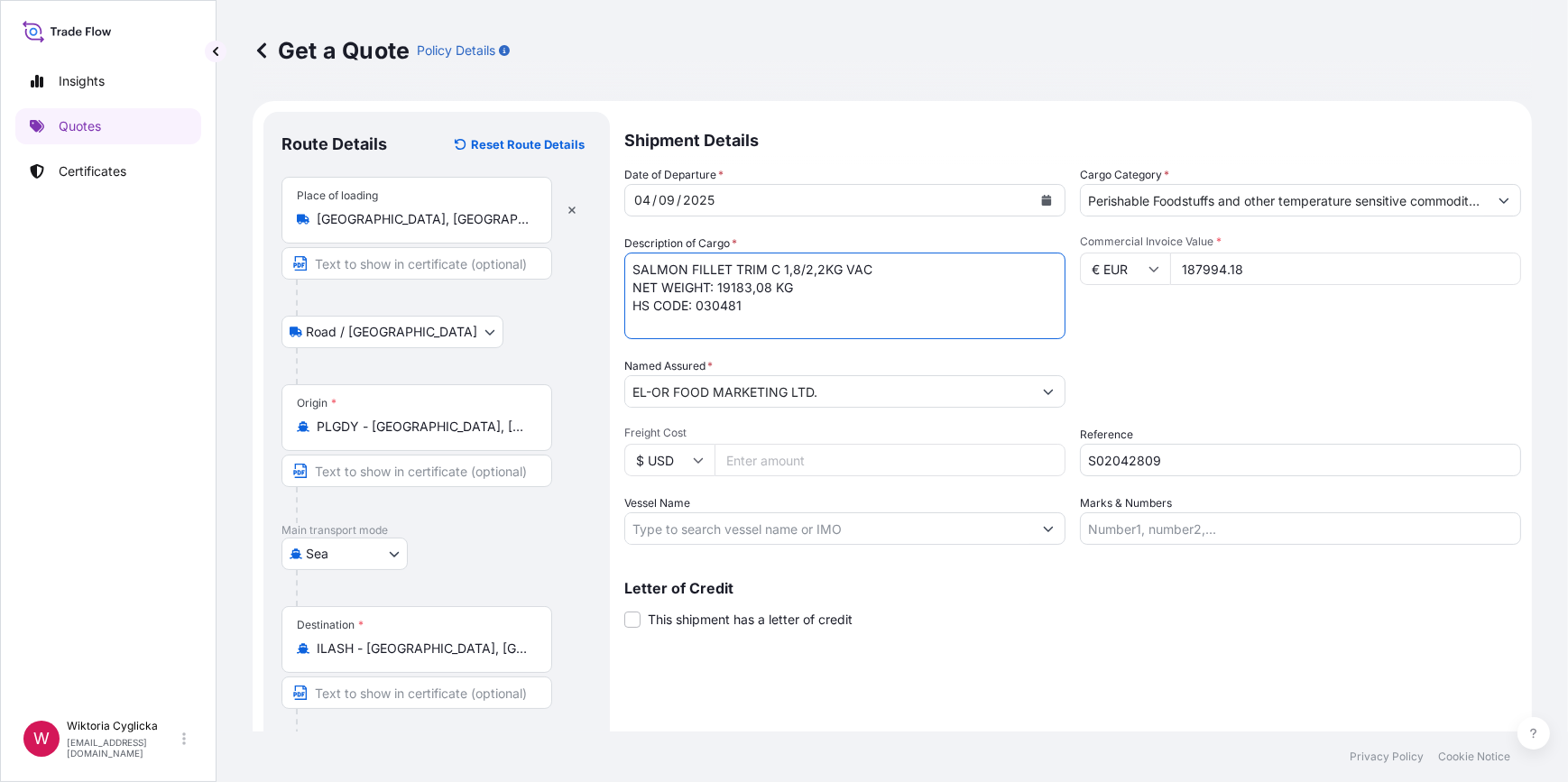
click at [631, 268] on textarea "SALMON FILLET TRIM C 1,8/2,2KG VAC NET WEIGHT: 19183,08 KG HS CODE: 030481" at bounding box center [845, 296] width 441 height 87
paste textarea "ZMOU5563384"
click at [752, 324] on textarea "ZMOU5563384 SALMON FILLET TRIM C 1,8/2,2KG VAC NET WEIGHT: 19183,08 KG HS CODE:…" at bounding box center [845, 296] width 441 height 87
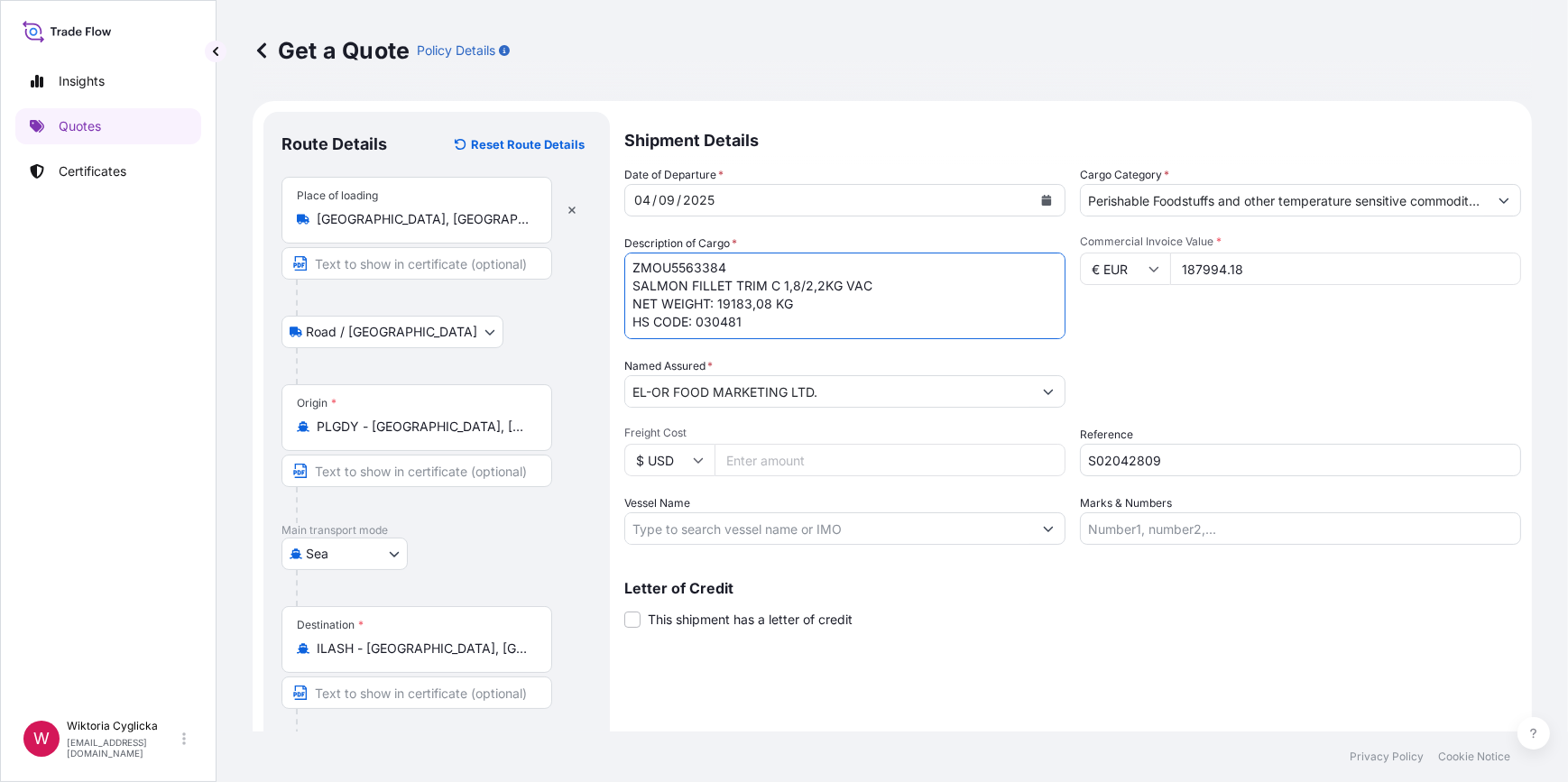
click at [734, 324] on textarea "ZMOU5563384 SALMON FILLET TRIM C 1,8/2,2KG VAC NET WEIGHT: 19183,08 KG HS CODE:…" at bounding box center [845, 296] width 441 height 87
paste textarea "GROSS WEIGHT: 21199,08KG QUANTITY: 1680 BOXES"
type textarea "ZMOU5563384 SALMON FILLET TRIM C 1,8/2,2KG VAC NET WEIGHT: 19183,08 KG HS CODE:…"
click at [1187, 336] on div "Commercial Invoice Value * € EUR 187994.18" at bounding box center [1301, 287] width 441 height 105
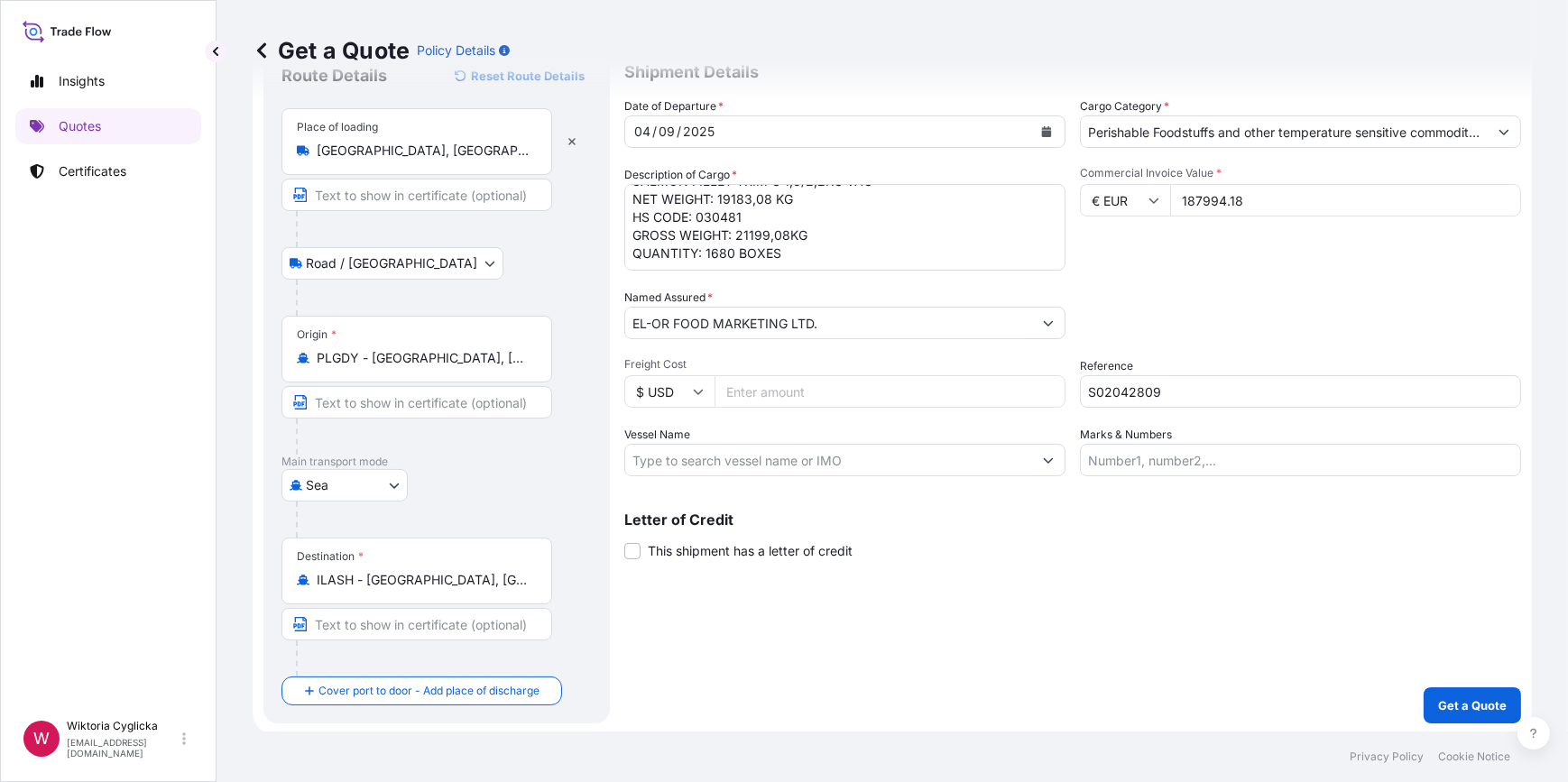
scroll to position [70, 0]
click at [1487, 694] on p "Get a Quote" at bounding box center [1473, 703] width 69 height 18
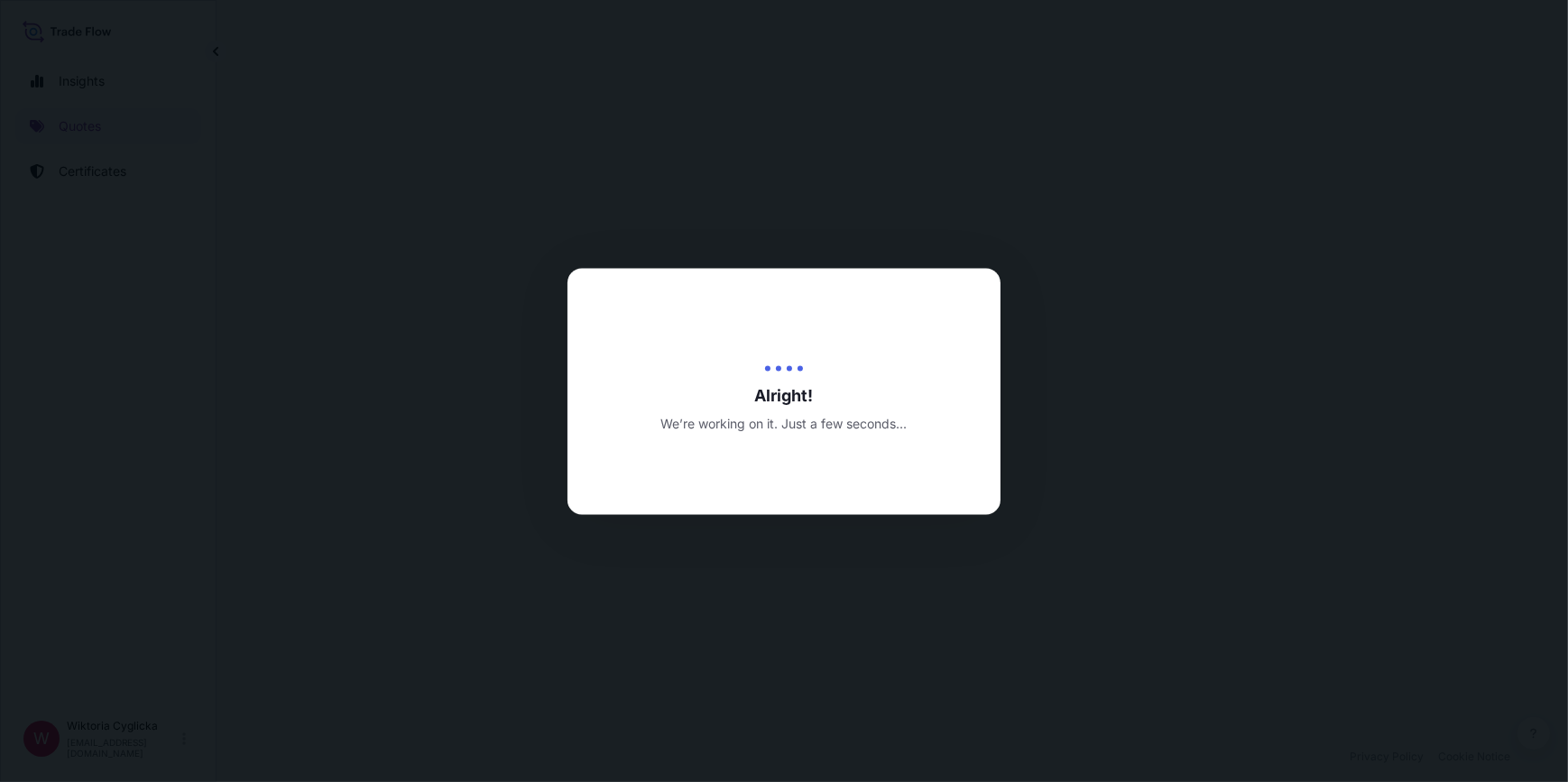
select select "Road / [GEOGRAPHIC_DATA]"
select select "Sea"
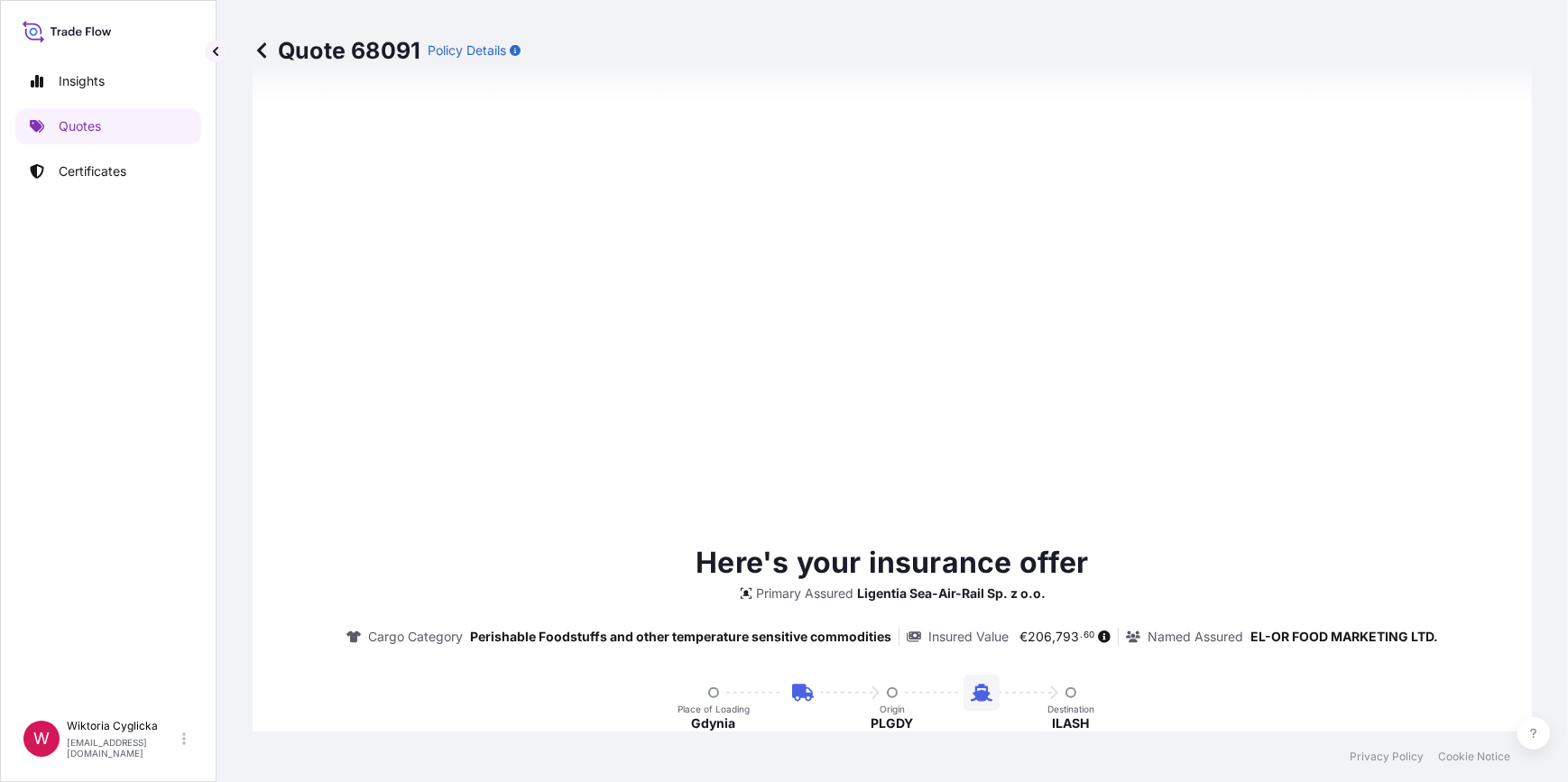
type input "[DATE]"
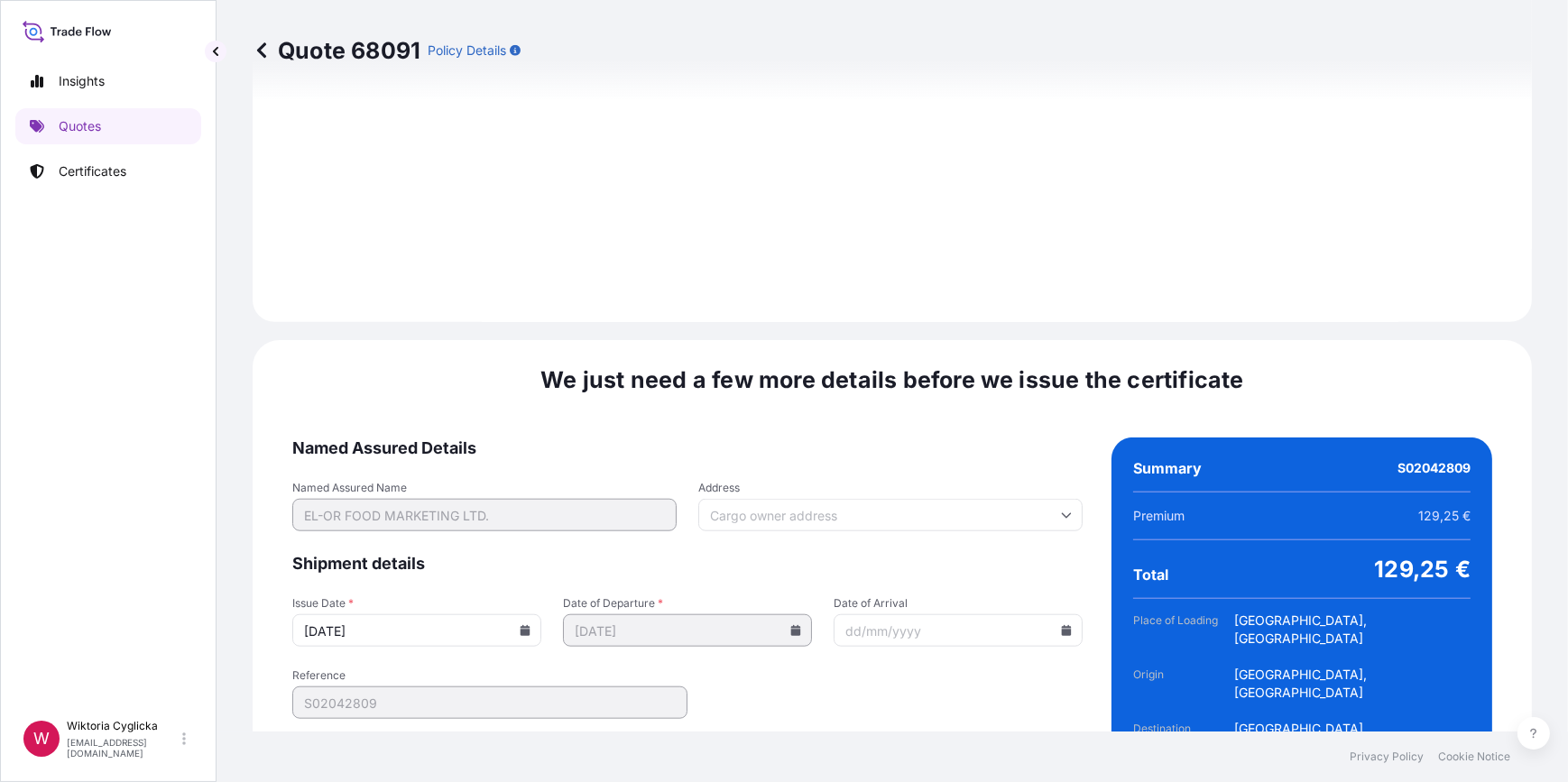
scroll to position [2159, 0]
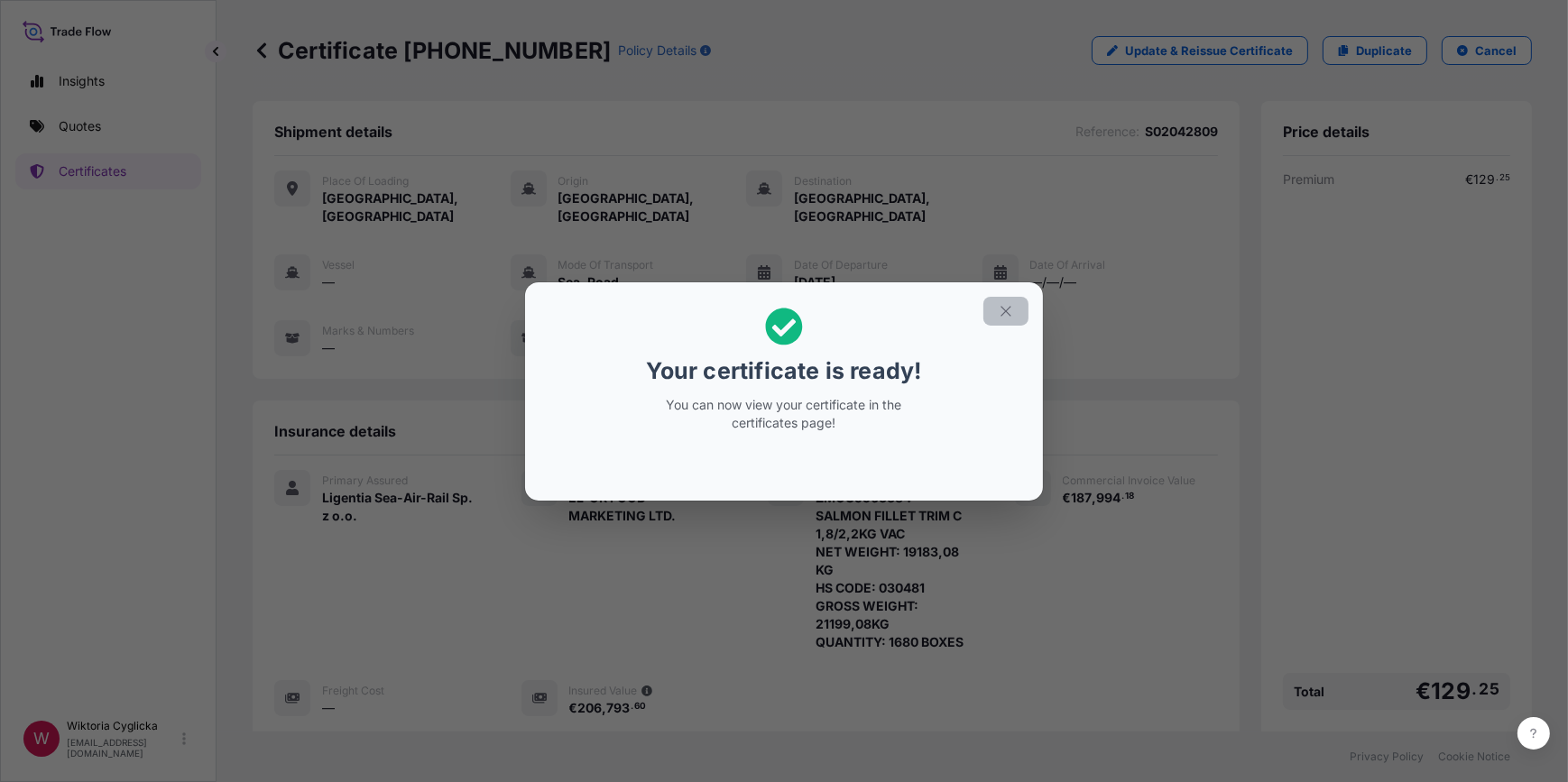
click at [1007, 308] on icon "button" at bounding box center [1006, 311] width 10 height 10
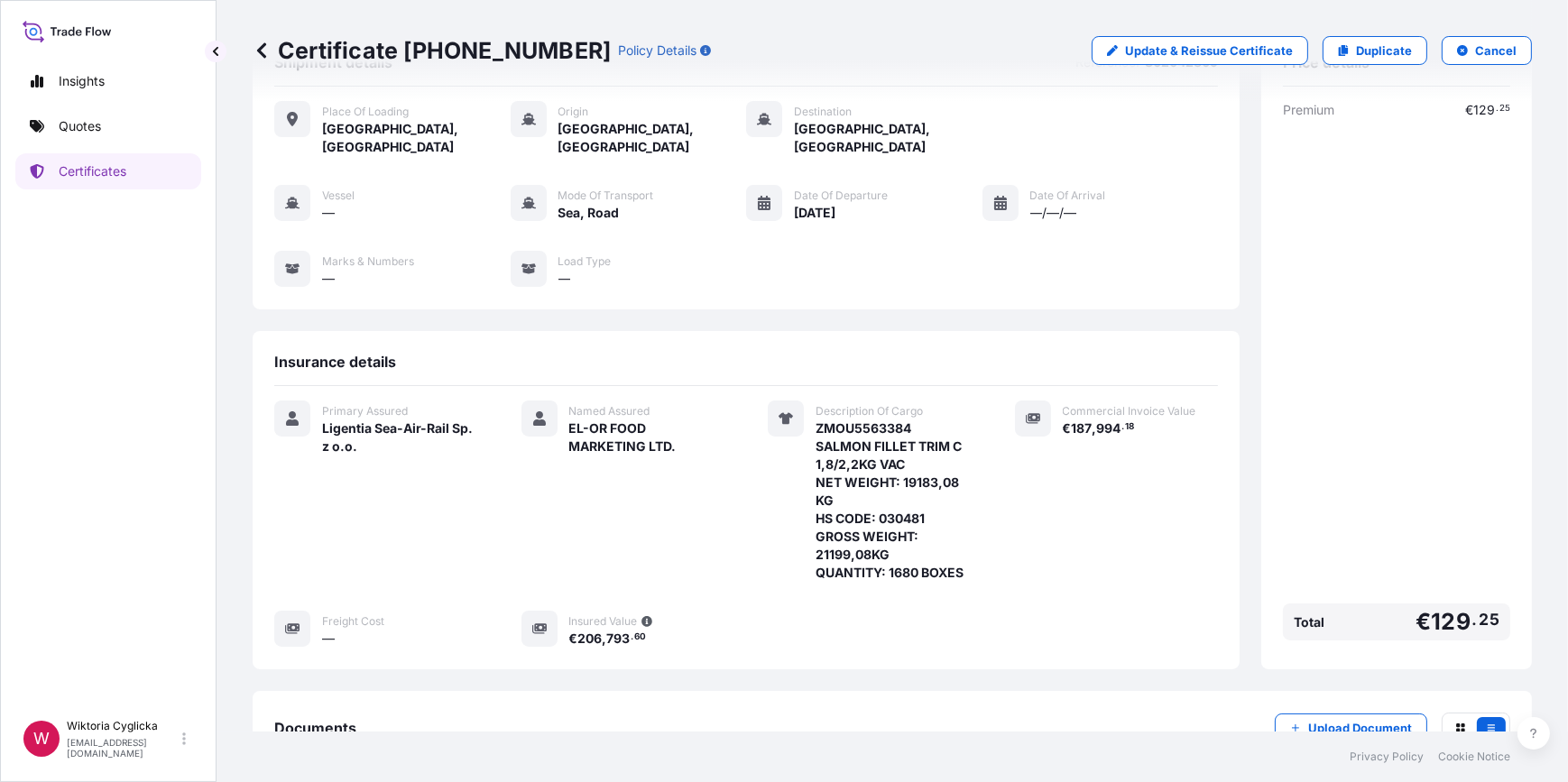
scroll to position [258, 0]
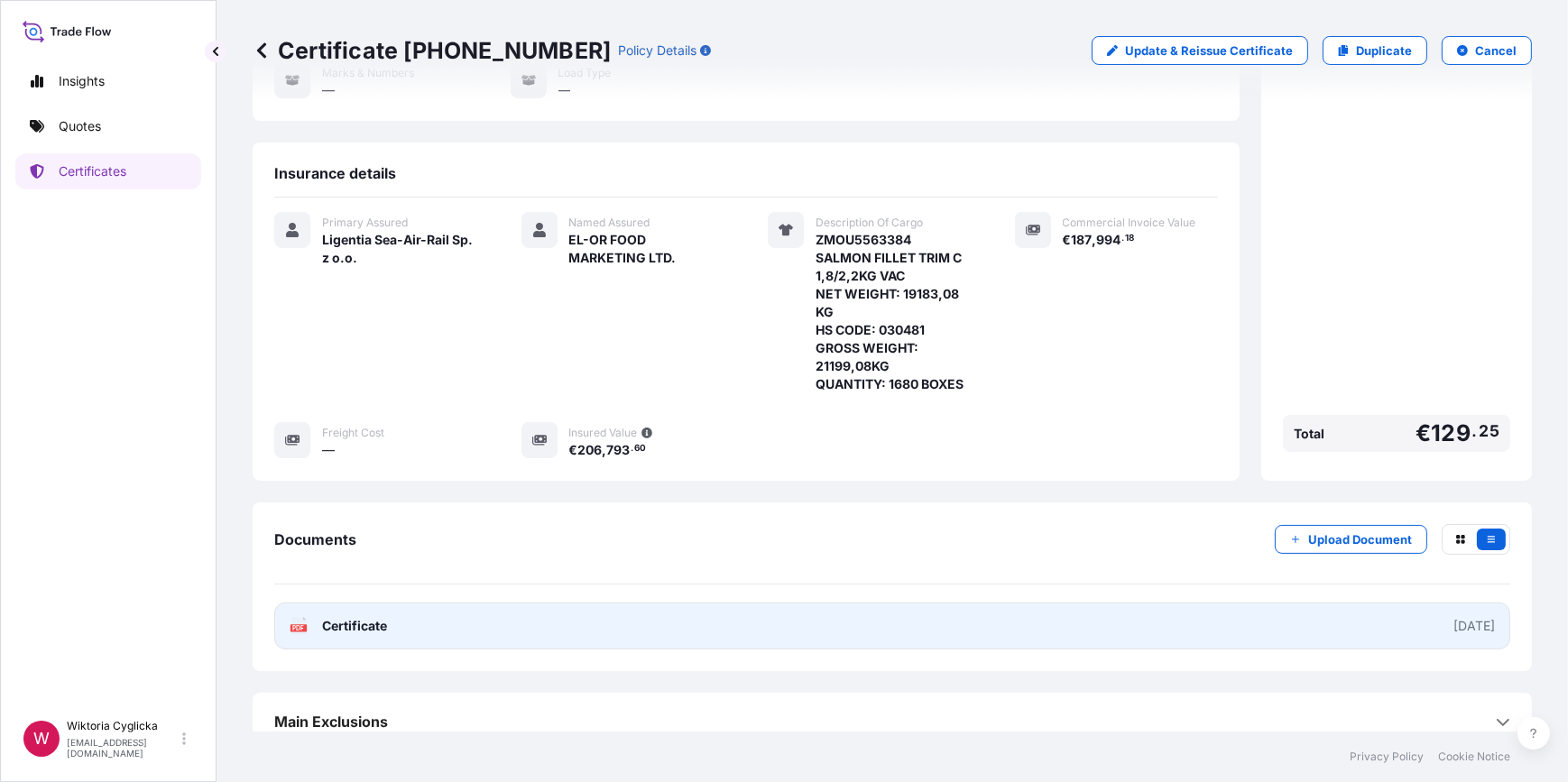
click at [753, 603] on link "PDF Certificate [DATE]" at bounding box center [892, 626] width 1236 height 47
